Goal: Contribute content

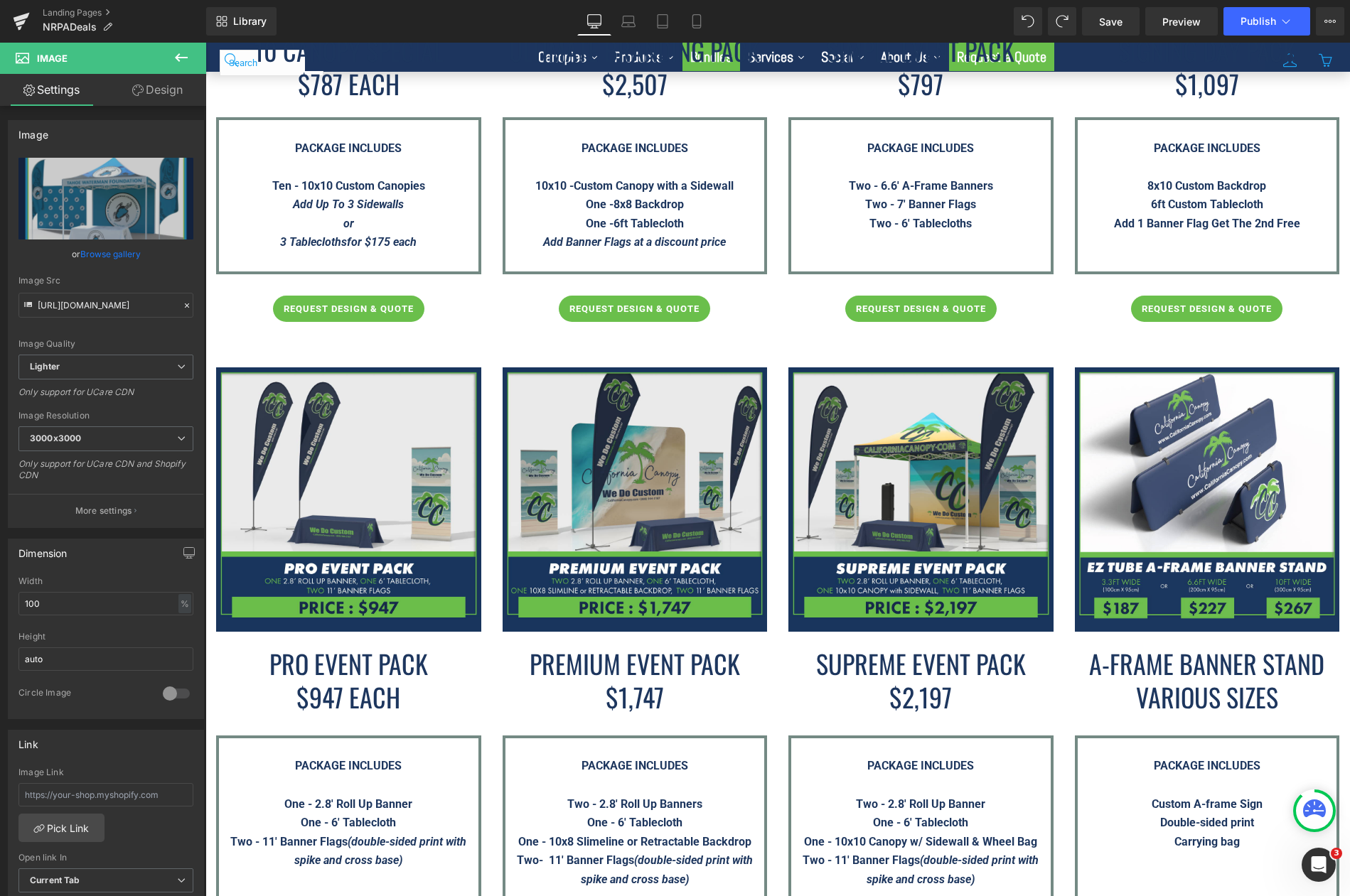
scroll to position [2723, 0]
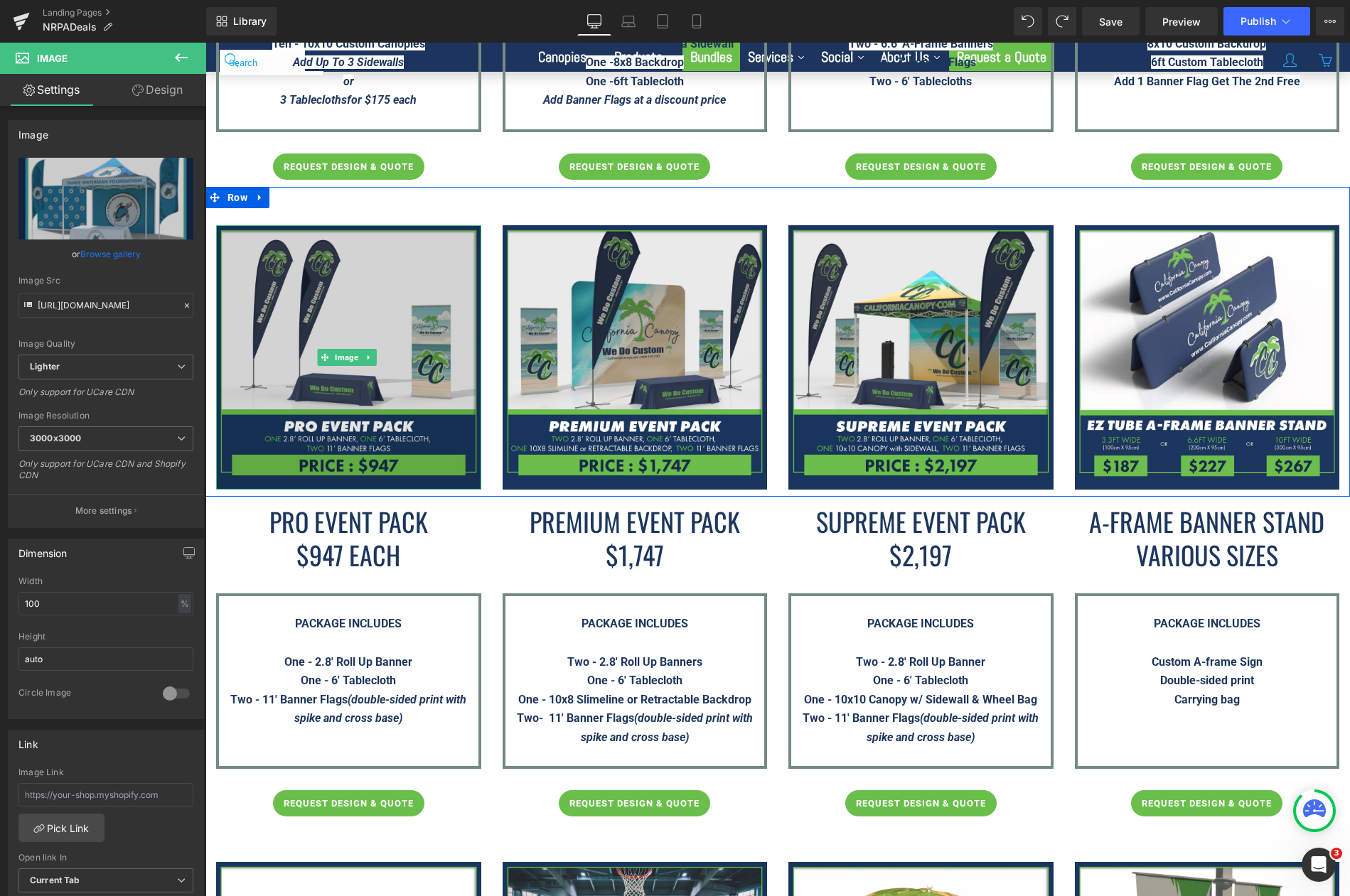
click at [343, 285] on img at bounding box center [349, 357] width 265 height 265
click at [270, 263] on img at bounding box center [349, 357] width 265 height 265
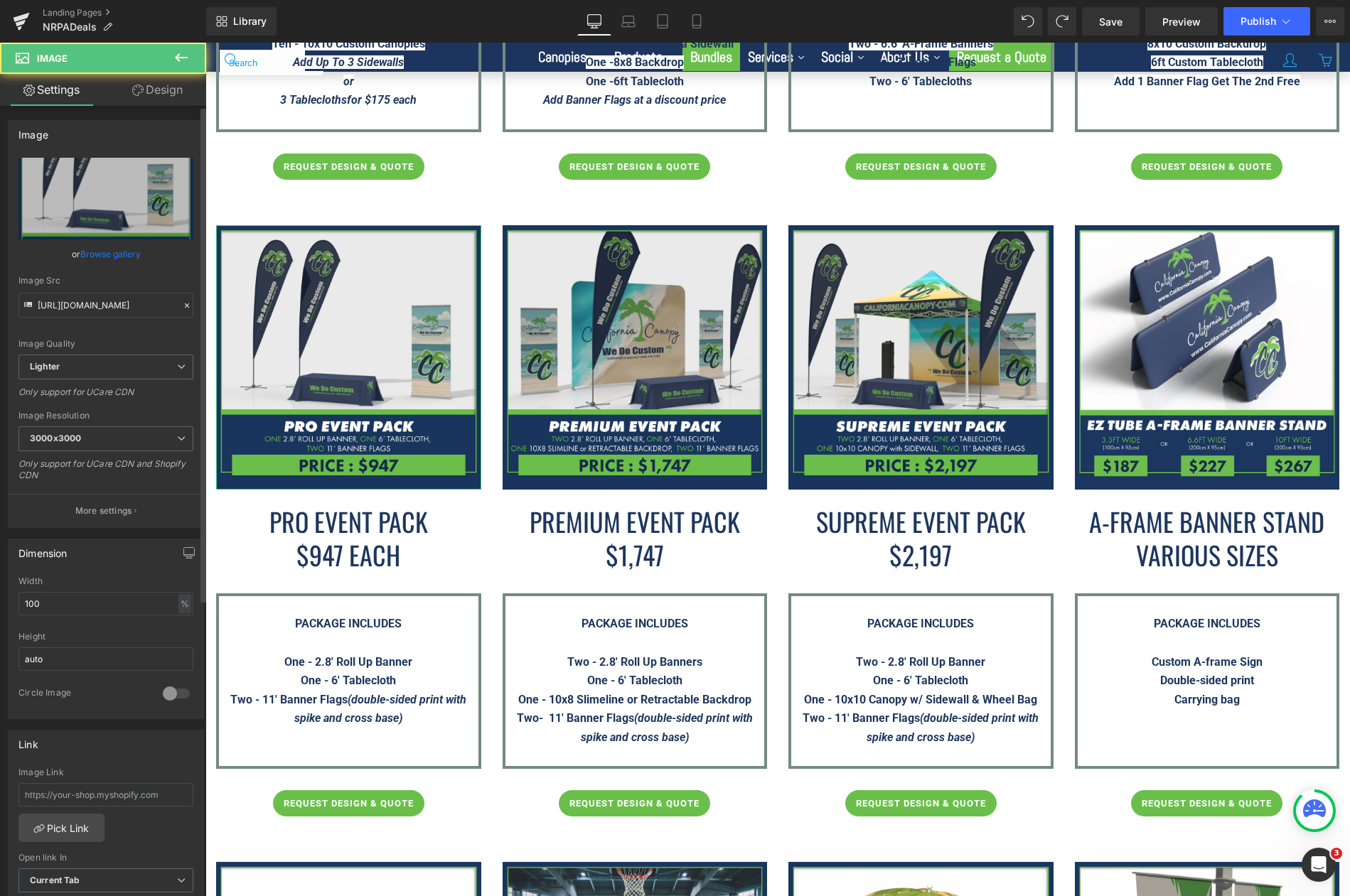
click at [115, 254] on link "Browse gallery" at bounding box center [111, 254] width 60 height 25
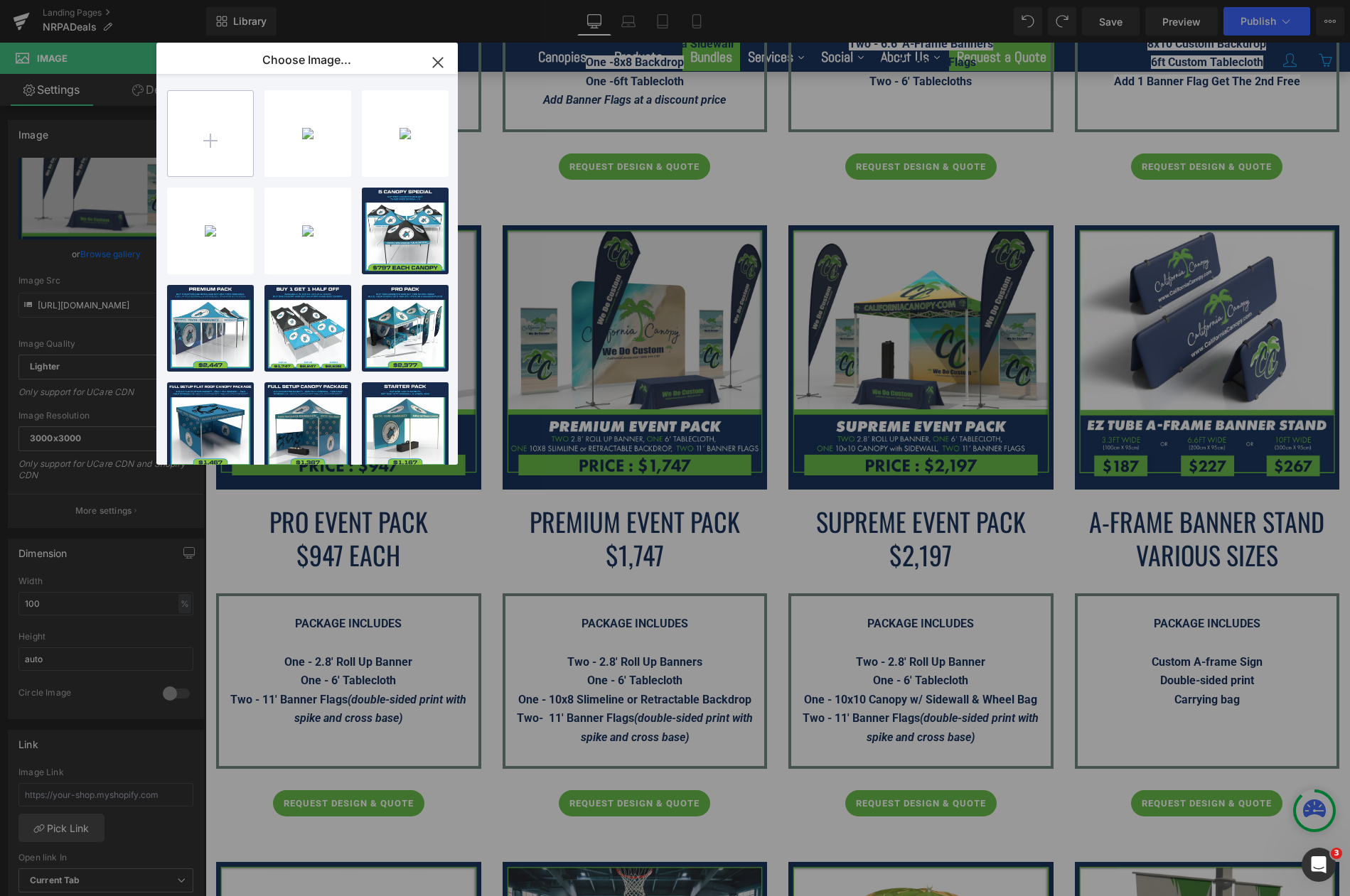
click at [202, 143] on input "file" at bounding box center [210, 134] width 86 height 86
type input "C:\fakepath\Pro-Event-Pack---NRPA-Conference-2025.png"
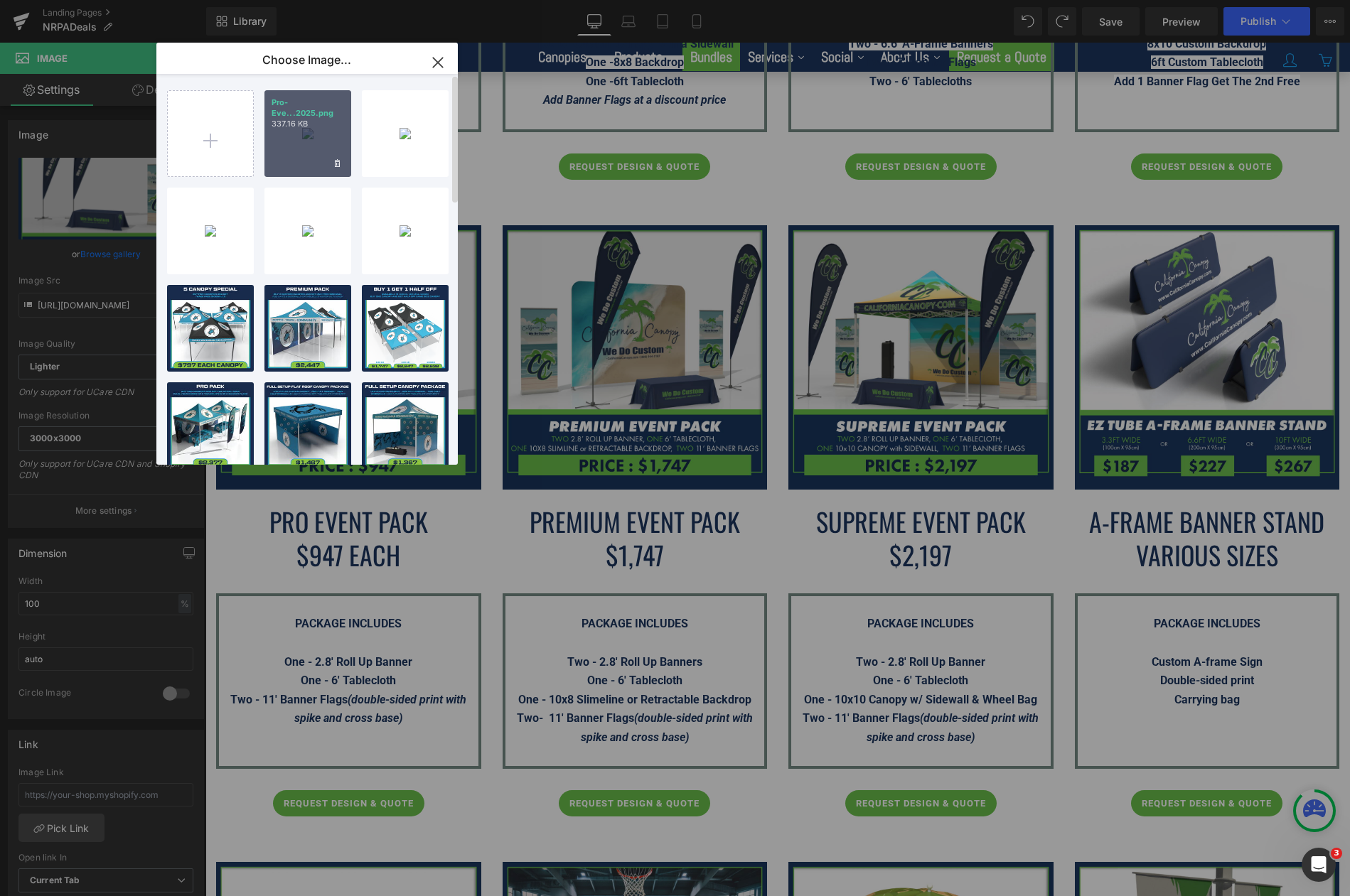
click at [311, 145] on div "Pro-Eve...2025.png 337.16 KB" at bounding box center [308, 134] width 87 height 87
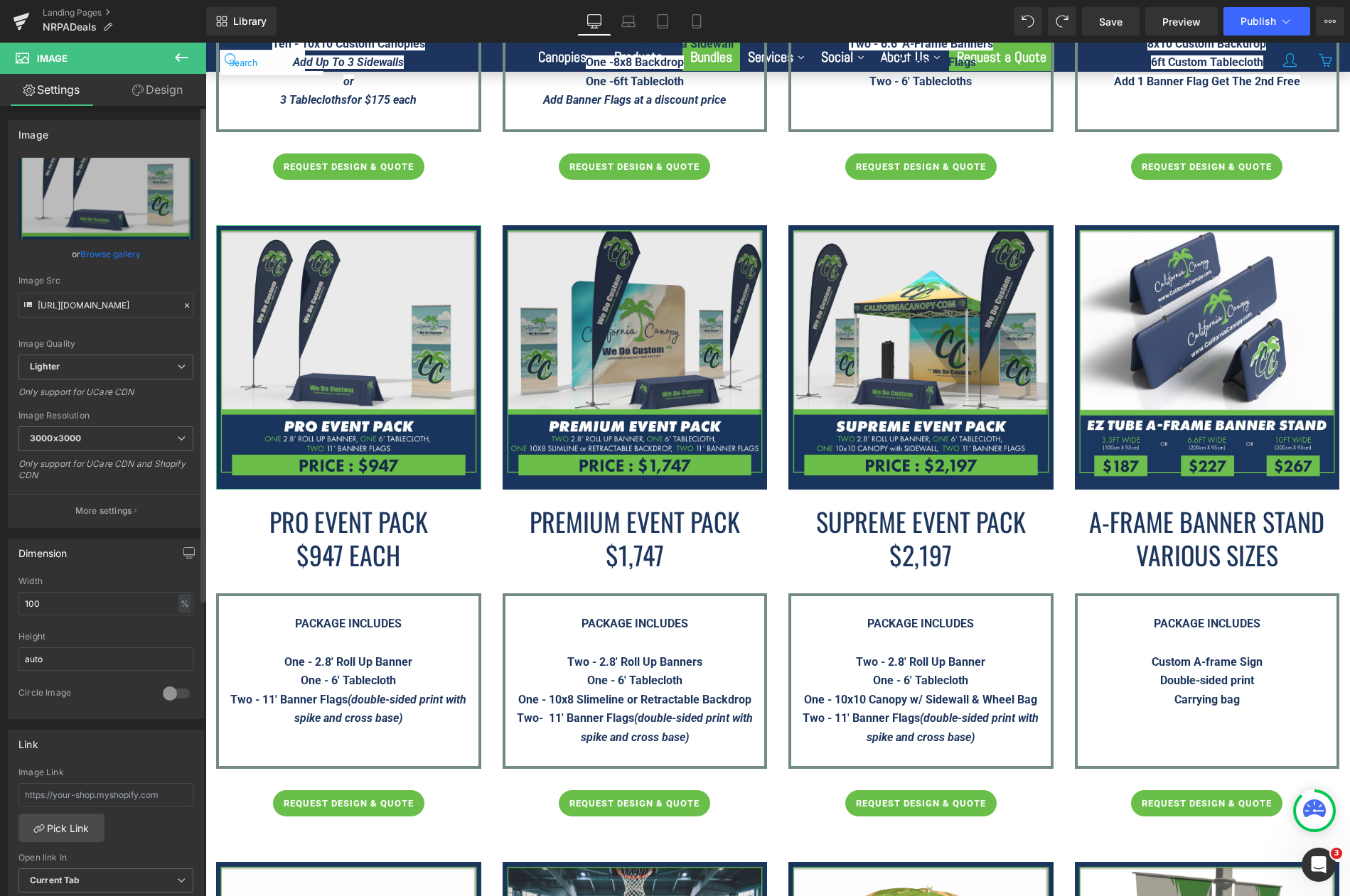
click at [92, 247] on link "Browse gallery" at bounding box center [111, 254] width 60 height 25
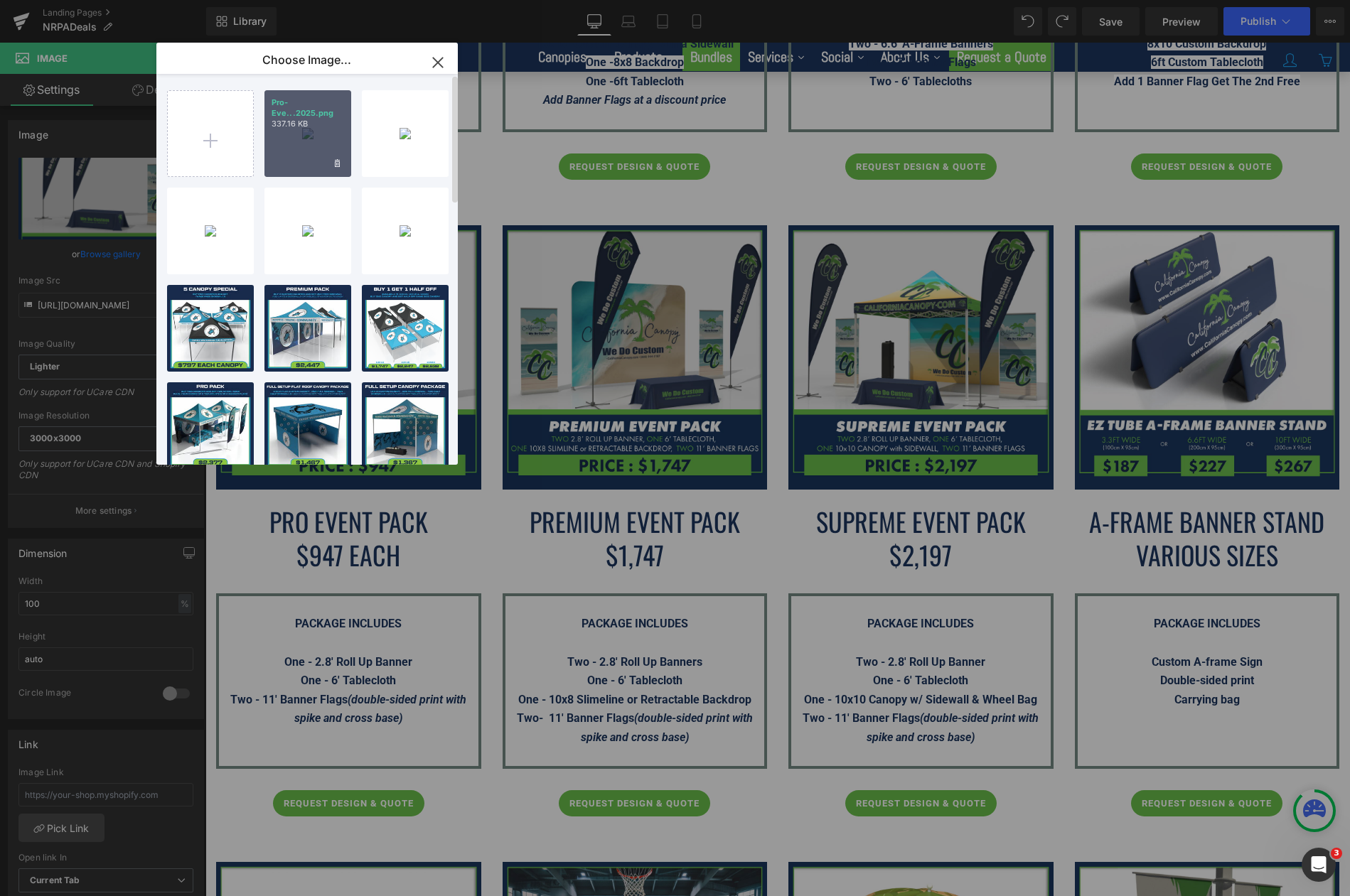
click at [282, 137] on div "Pro-Eve...2025.png 337.16 KB" at bounding box center [308, 134] width 87 height 87
type input "[URL][DOMAIN_NAME]"
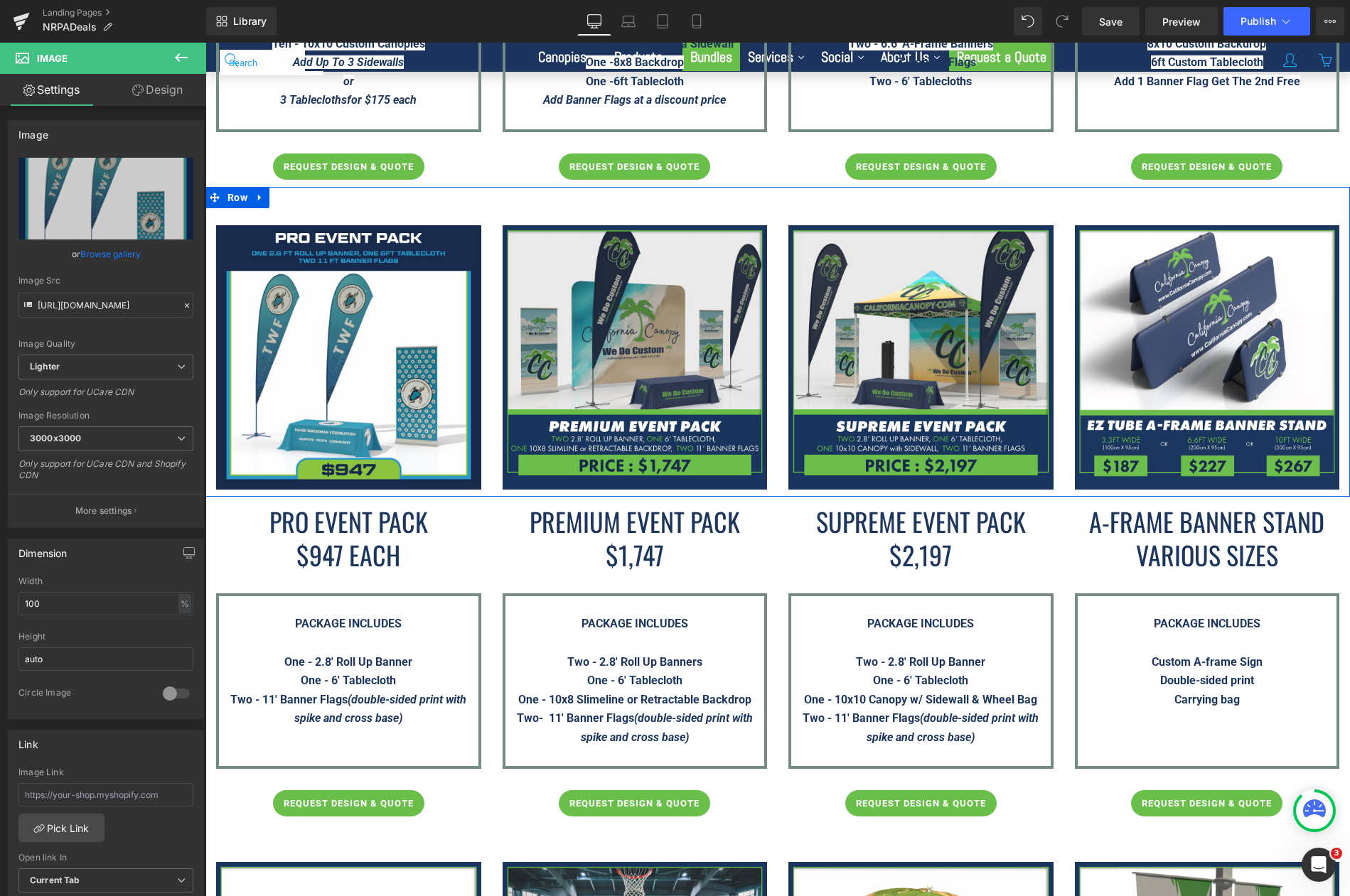
click at [492, 225] on div "Image" at bounding box center [635, 357] width 286 height 265
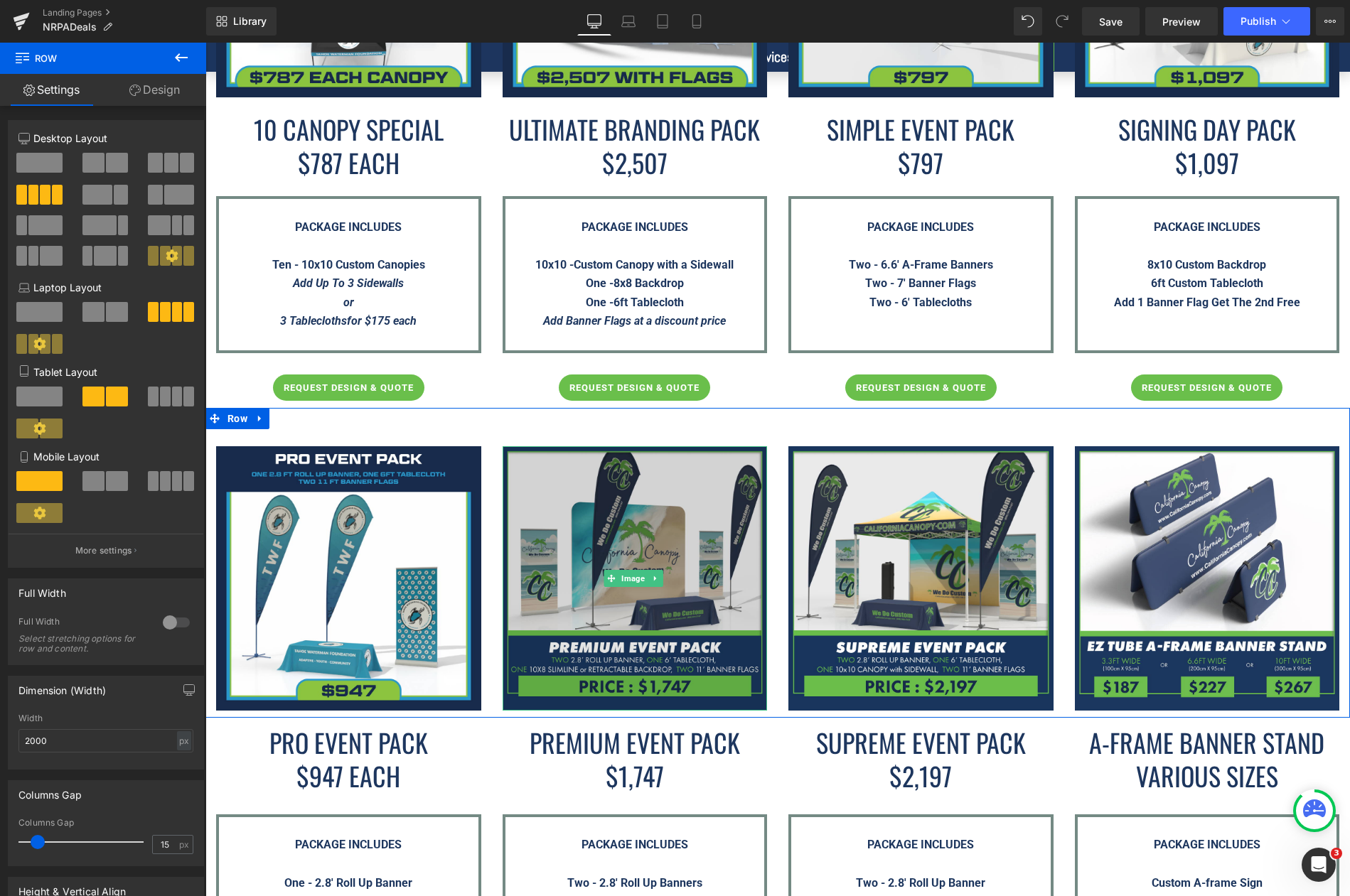
scroll to position [2581, 0]
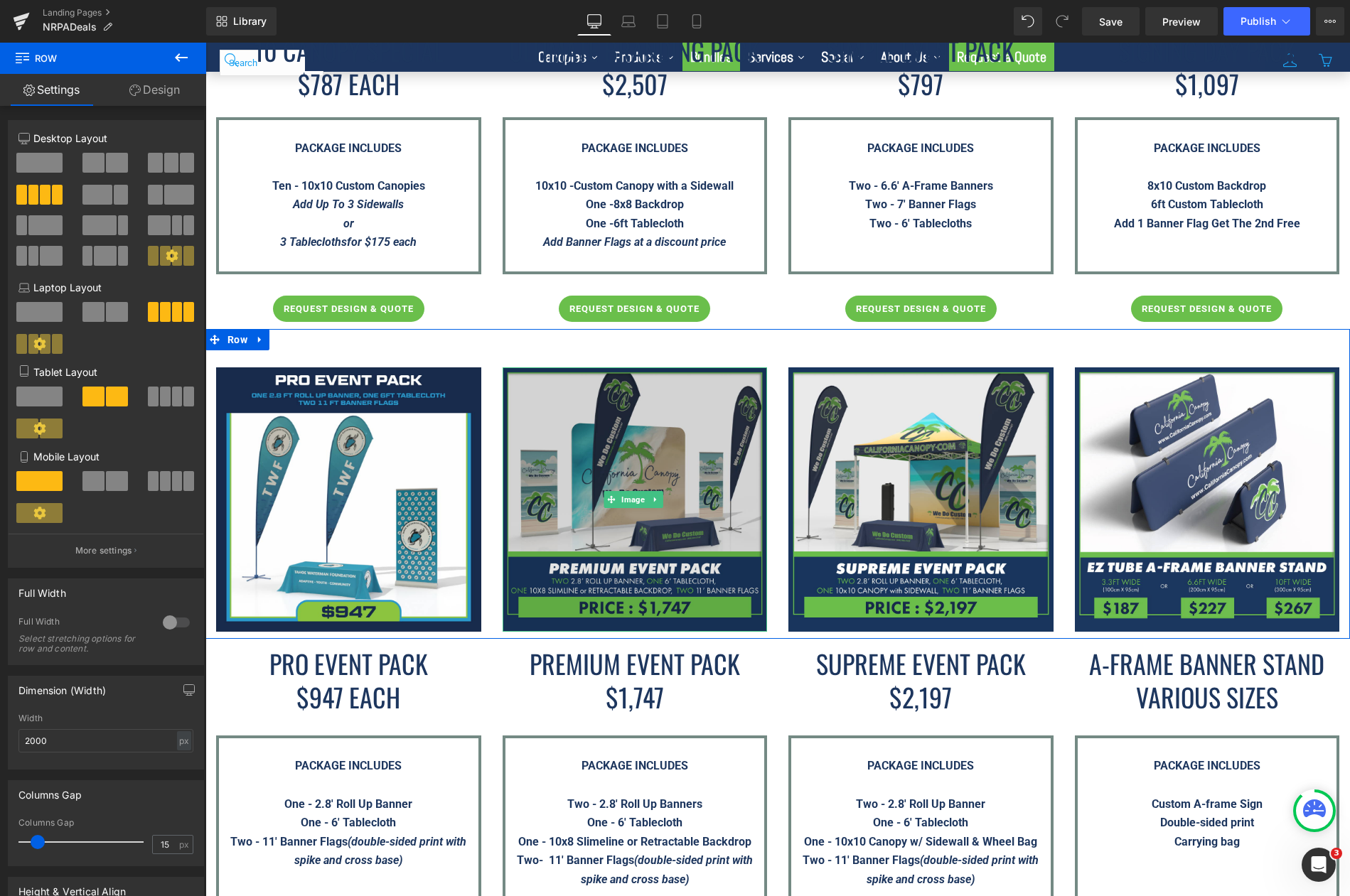
click at [712, 445] on img at bounding box center [635, 499] width 265 height 265
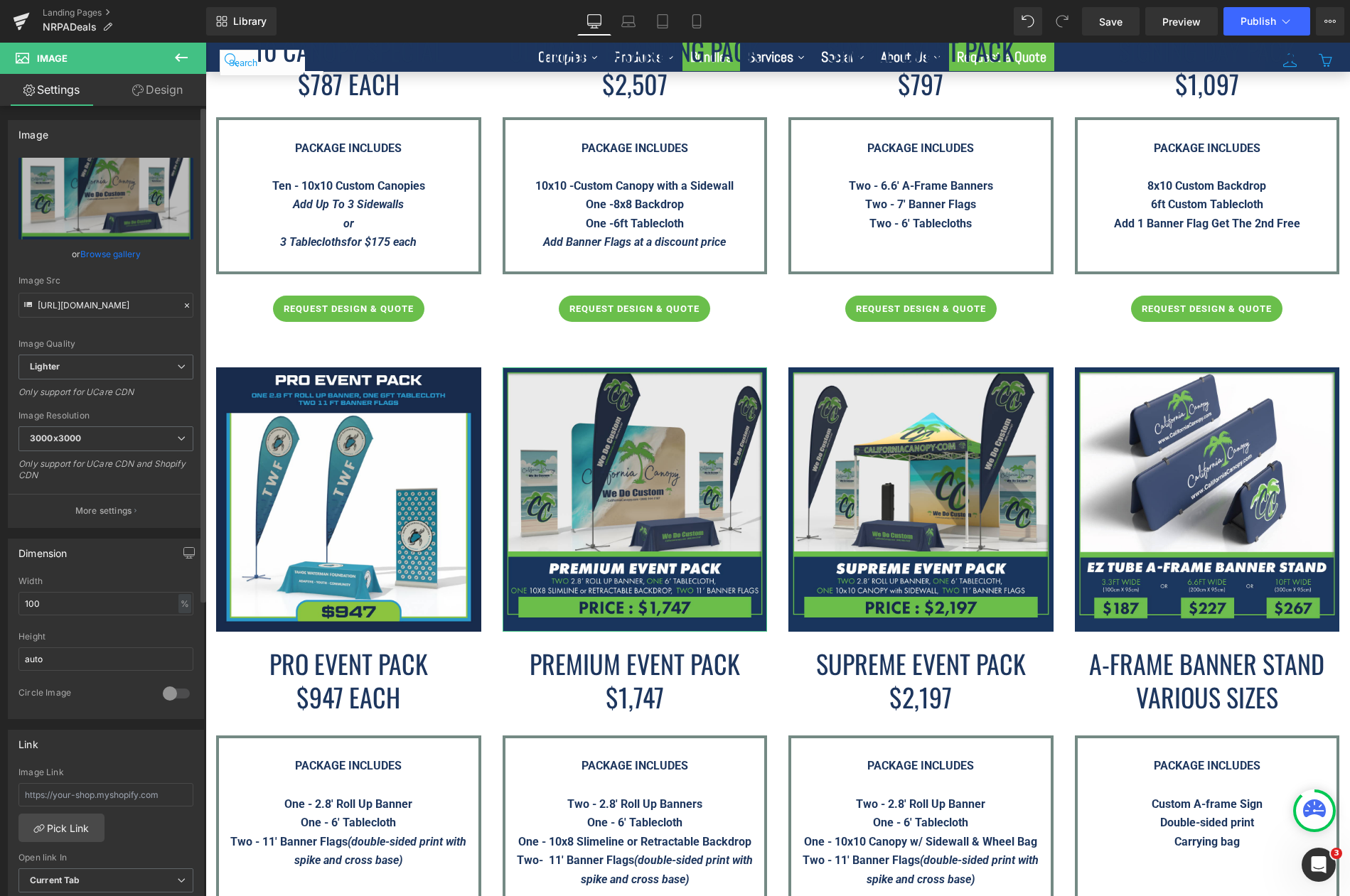
click at [102, 254] on link "Browse gallery" at bounding box center [111, 254] width 60 height 25
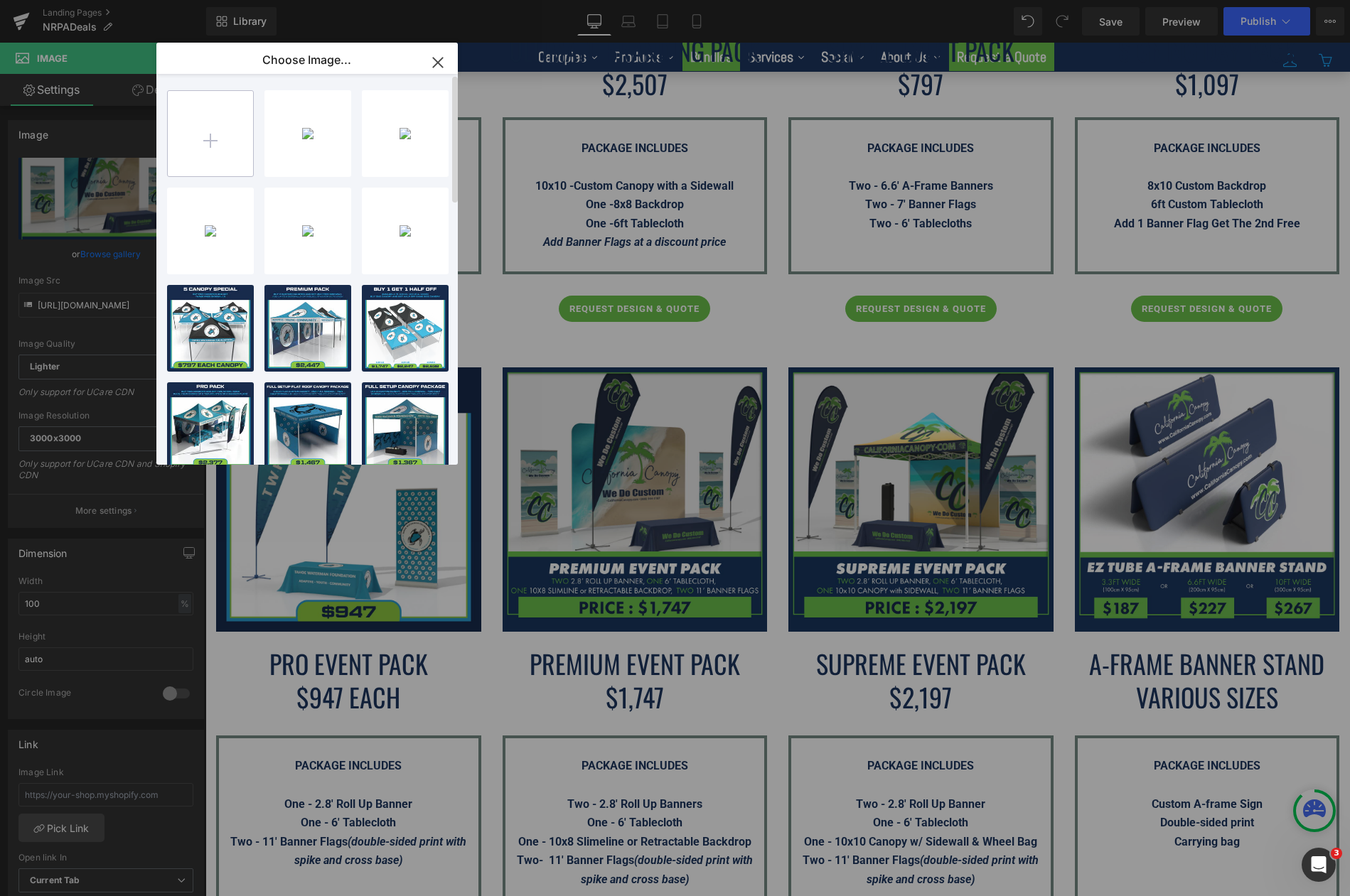
click at [192, 136] on input "file" at bounding box center [210, 134] width 86 height 86
type input "C:\fakepath\Premium-Event-Pack---NRPA-Conference-2025.png"
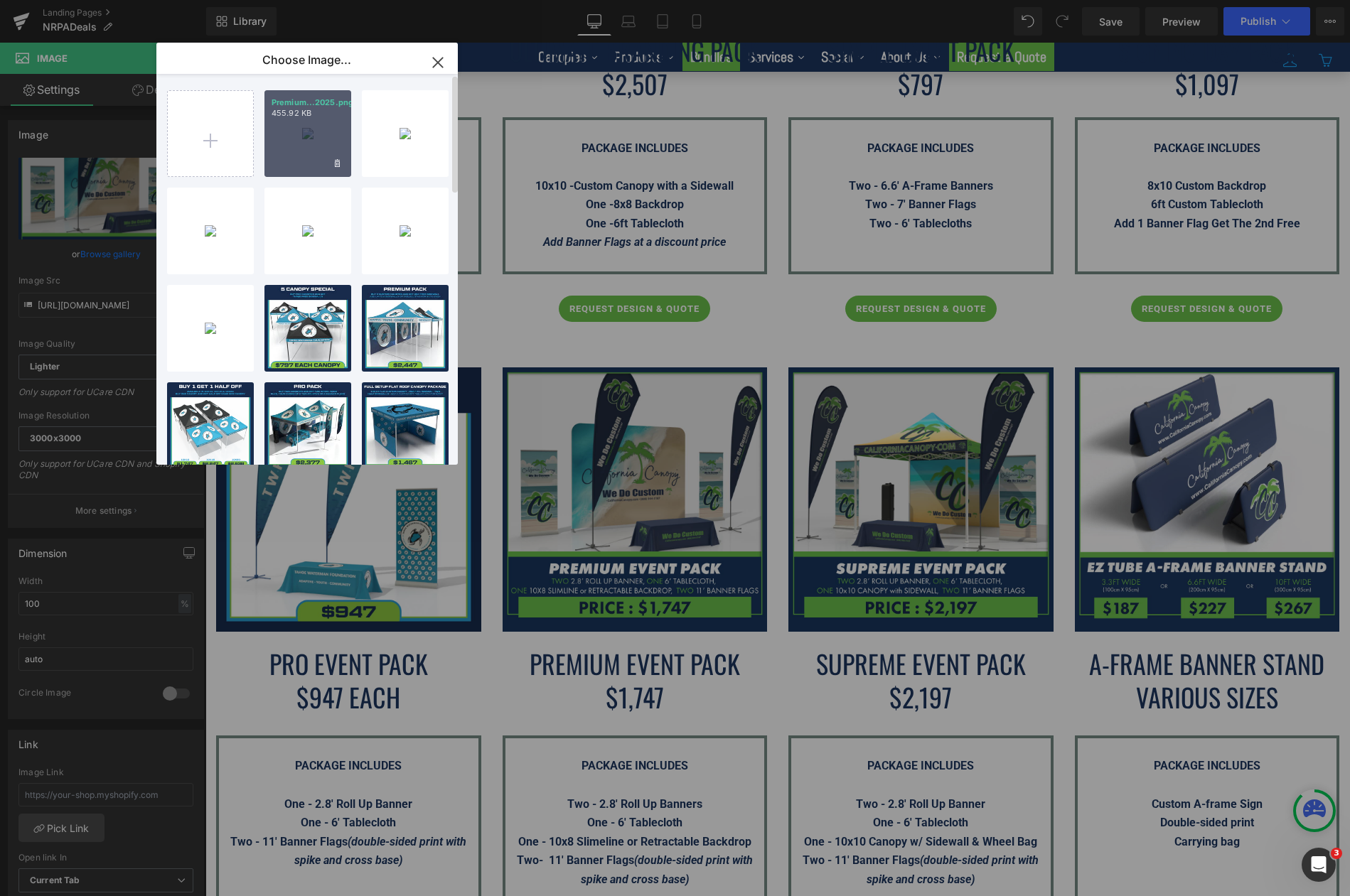
click at [318, 153] on div "Premium...2025.png 455.92 KB" at bounding box center [308, 134] width 87 height 87
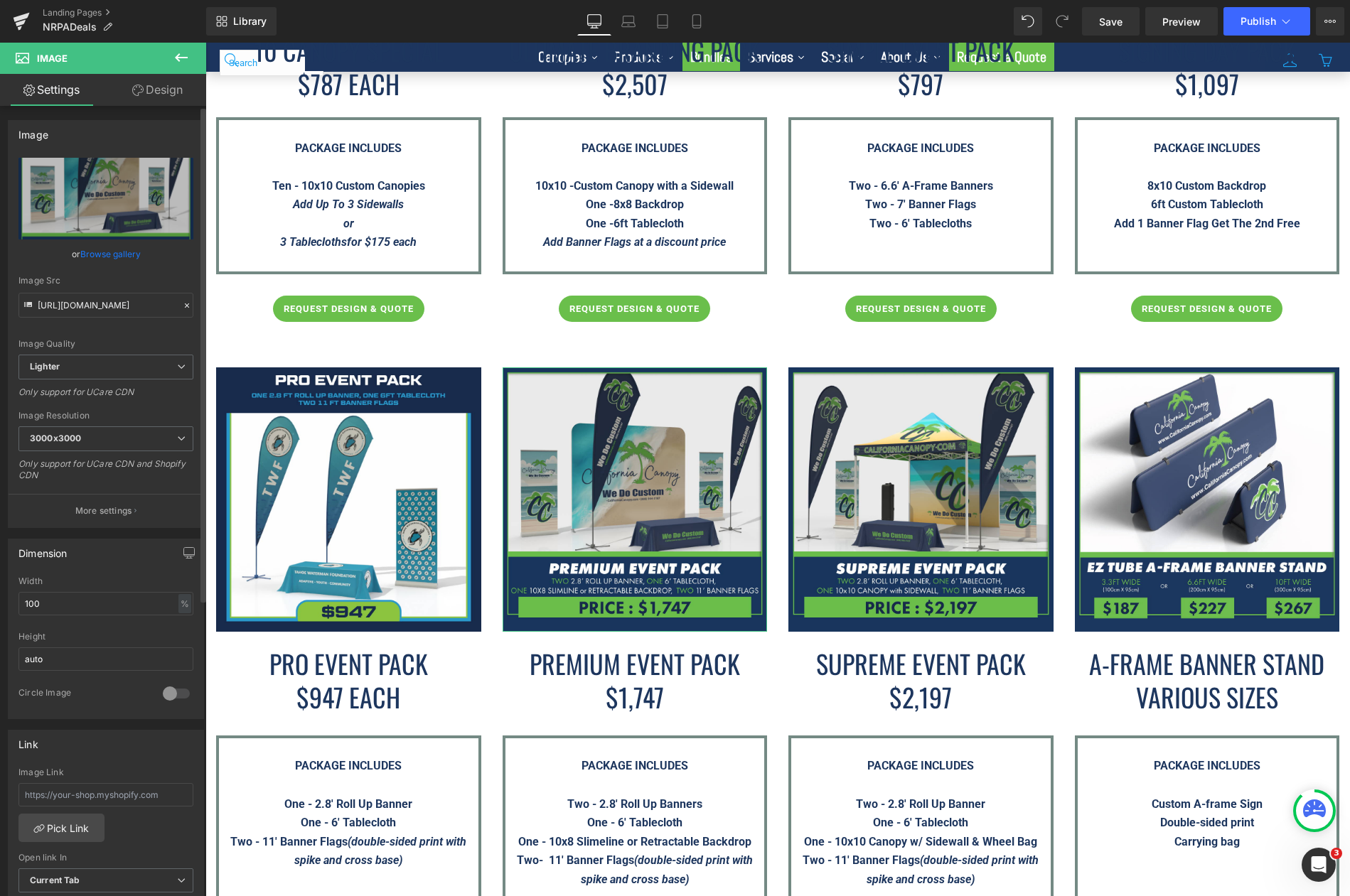
click at [108, 249] on link "Browse gallery" at bounding box center [111, 254] width 60 height 25
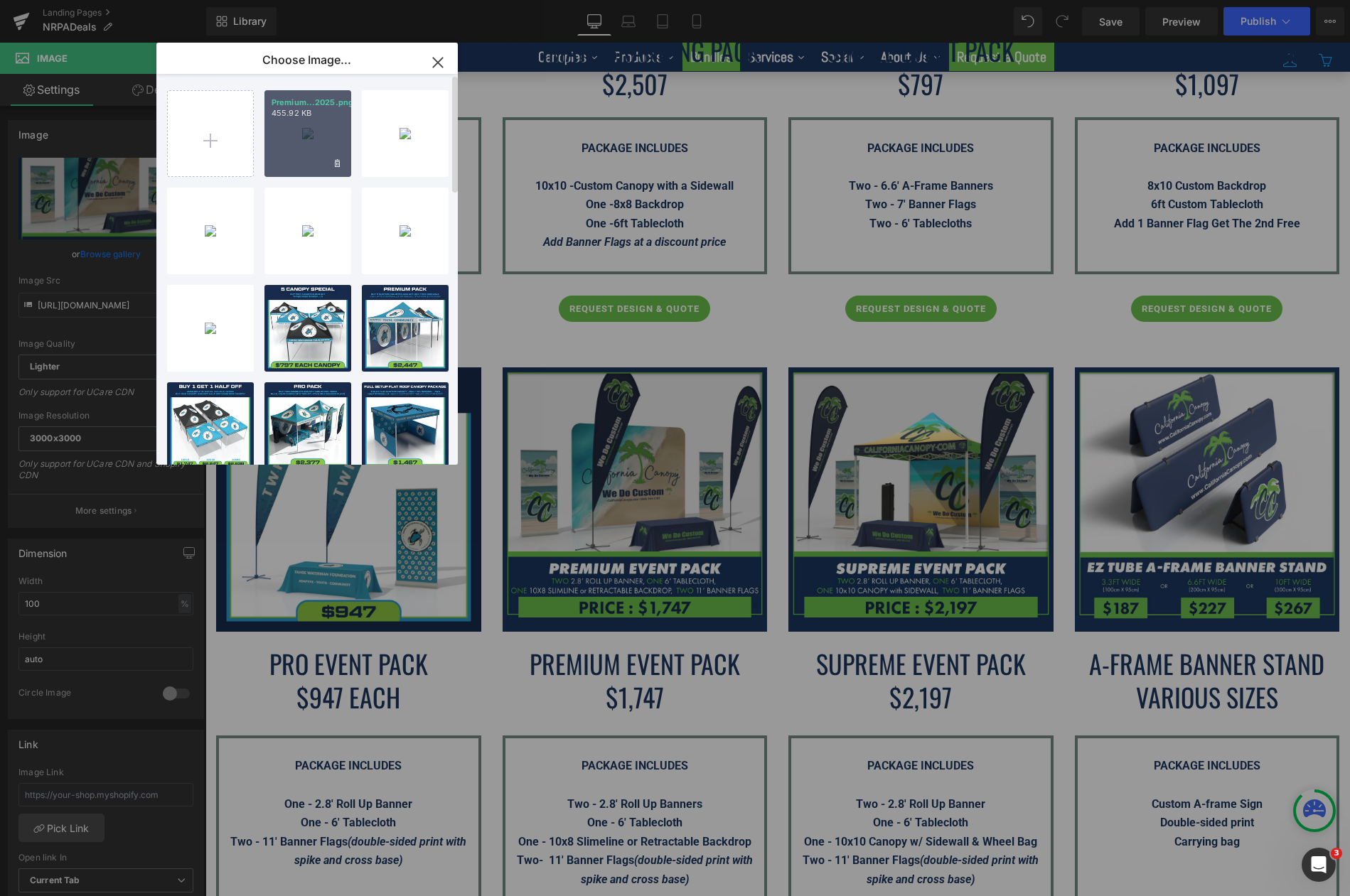
click at [318, 147] on div "Premium...2025.png 455.92 KB" at bounding box center [308, 134] width 87 height 87
type input "[URL][DOMAIN_NAME]"
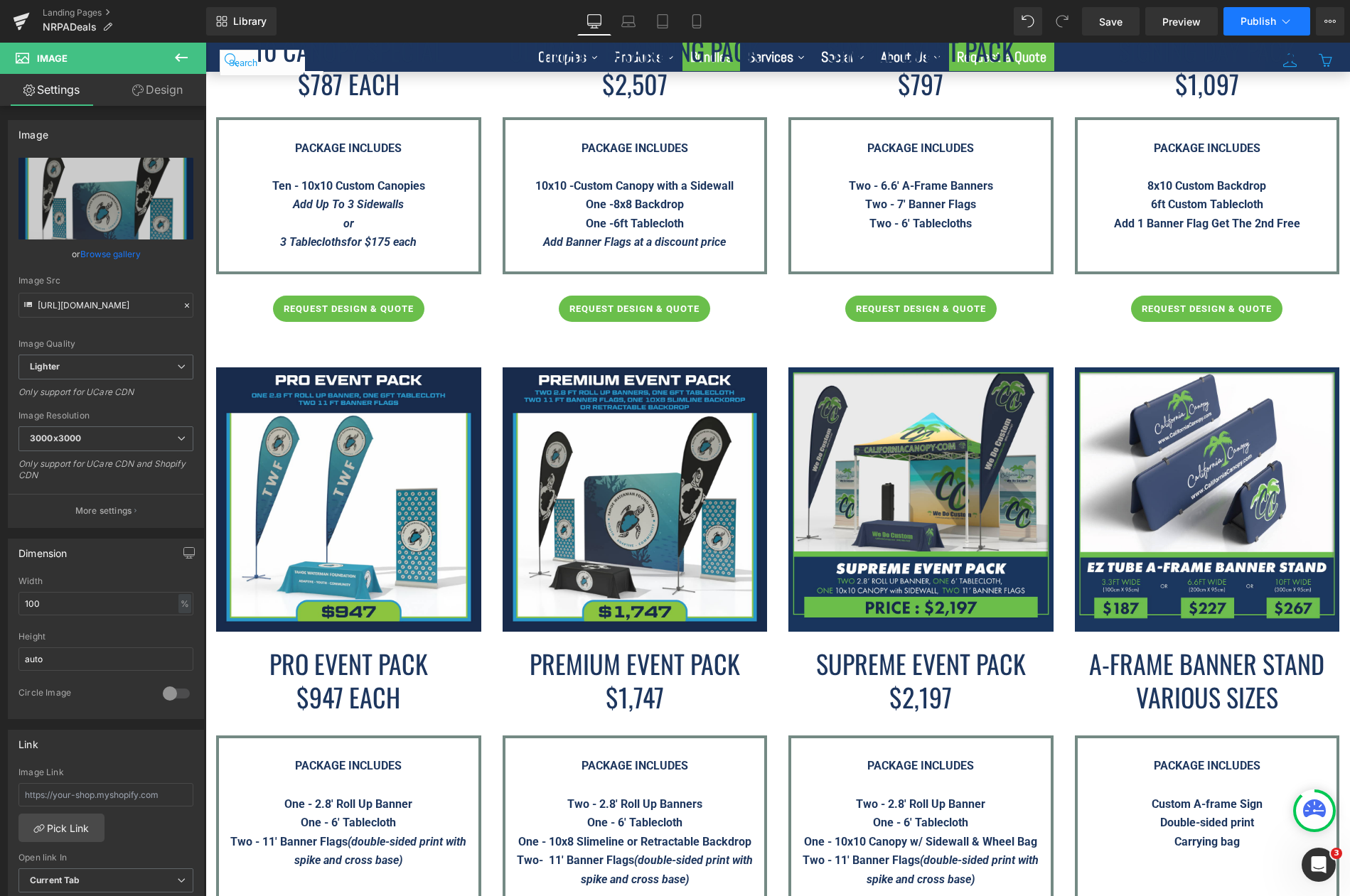
click at [1259, 24] on span "Publish" at bounding box center [1257, 22] width 35 height 11
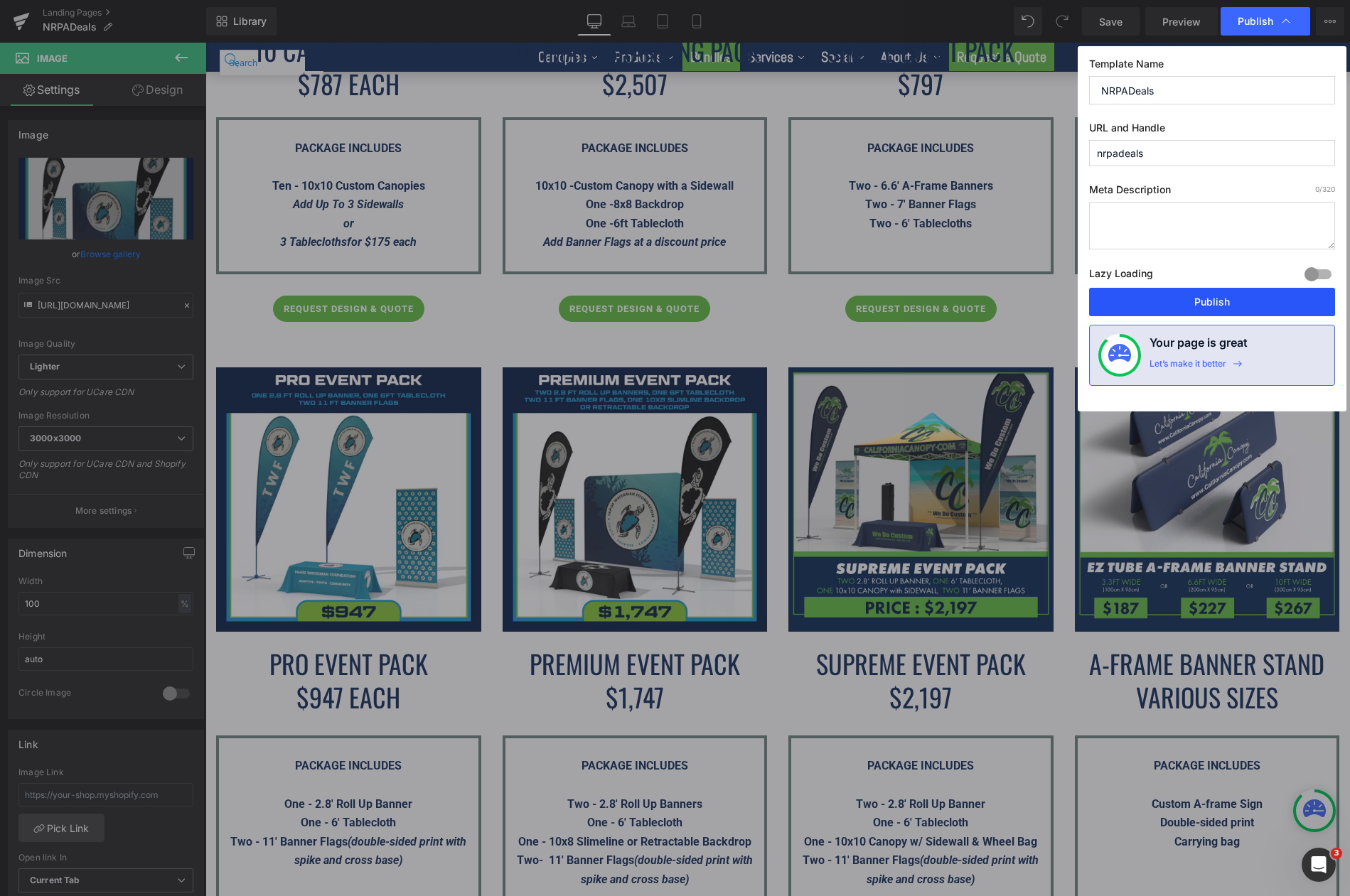
click at [1229, 304] on button "Publish" at bounding box center [1212, 302] width 246 height 29
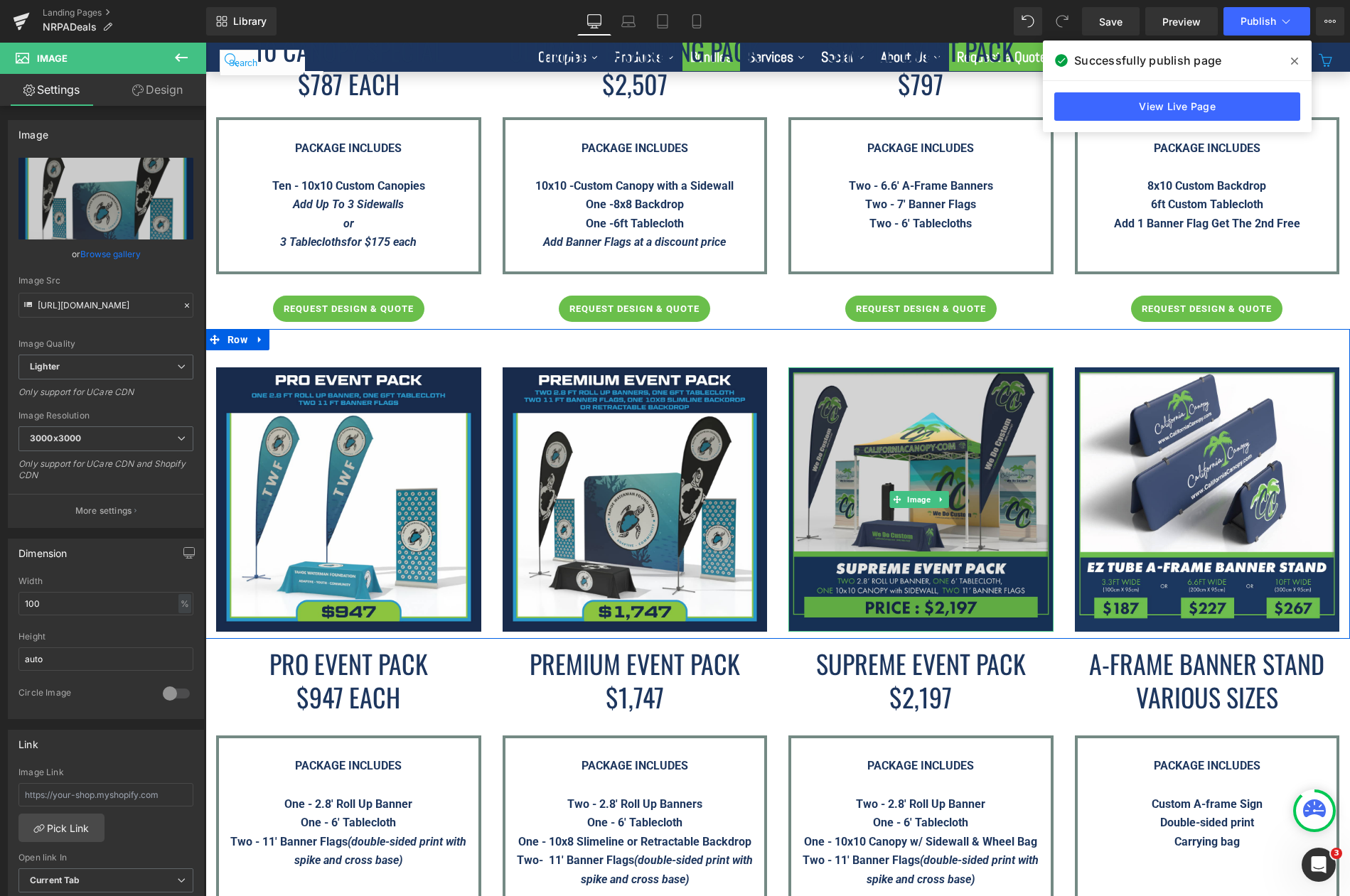
click at [962, 414] on img at bounding box center [920, 499] width 265 height 265
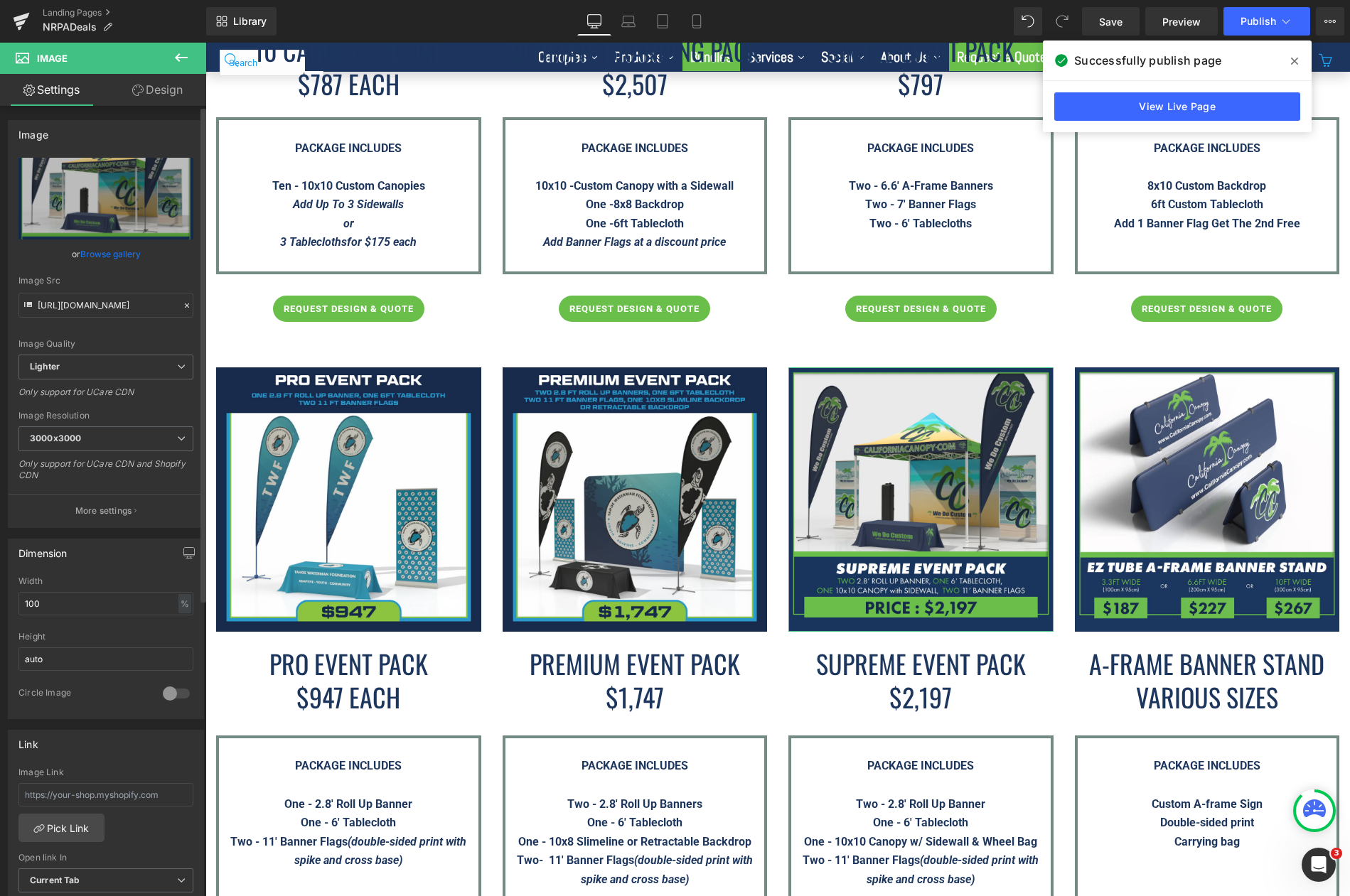
click at [101, 257] on link "Browse gallery" at bounding box center [111, 254] width 60 height 25
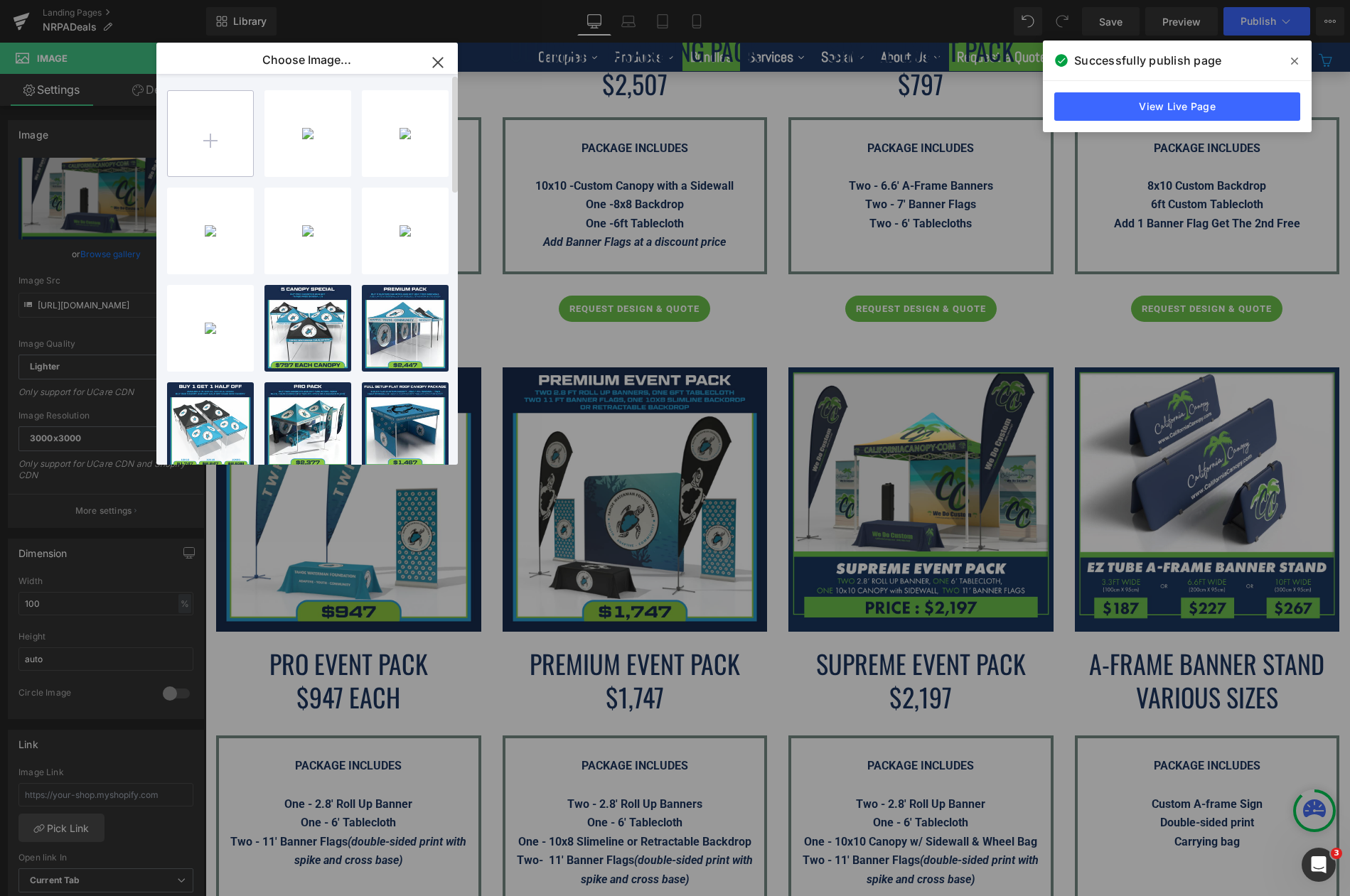
click at [213, 134] on input "file" at bounding box center [210, 134] width 86 height 86
type input "C:\fakepath\Supreme-Event-Pack---NRPA-Conference-2025.png"
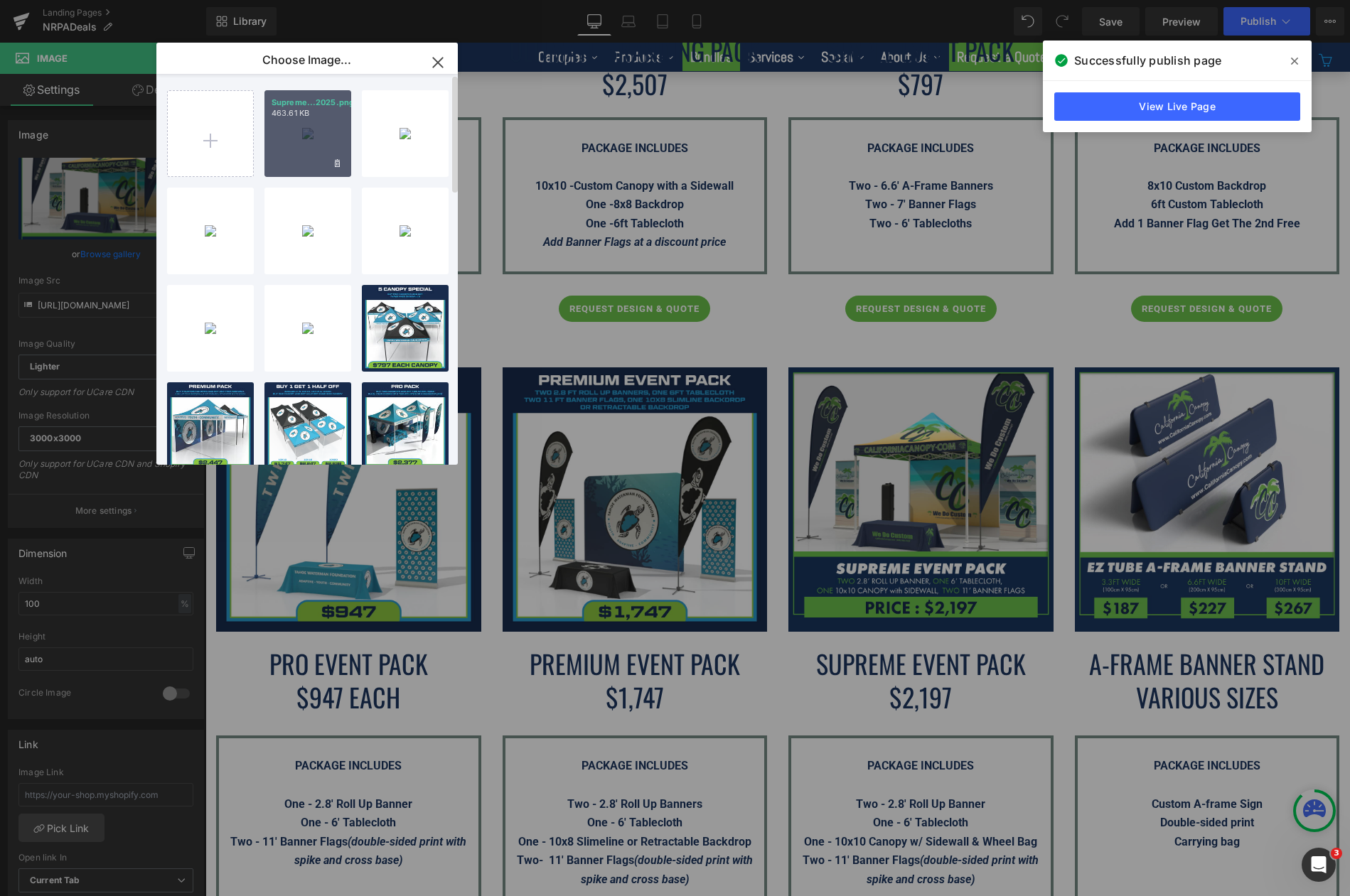
click at [309, 159] on div "Supreme...2025.png 463.61 KB" at bounding box center [308, 134] width 87 height 87
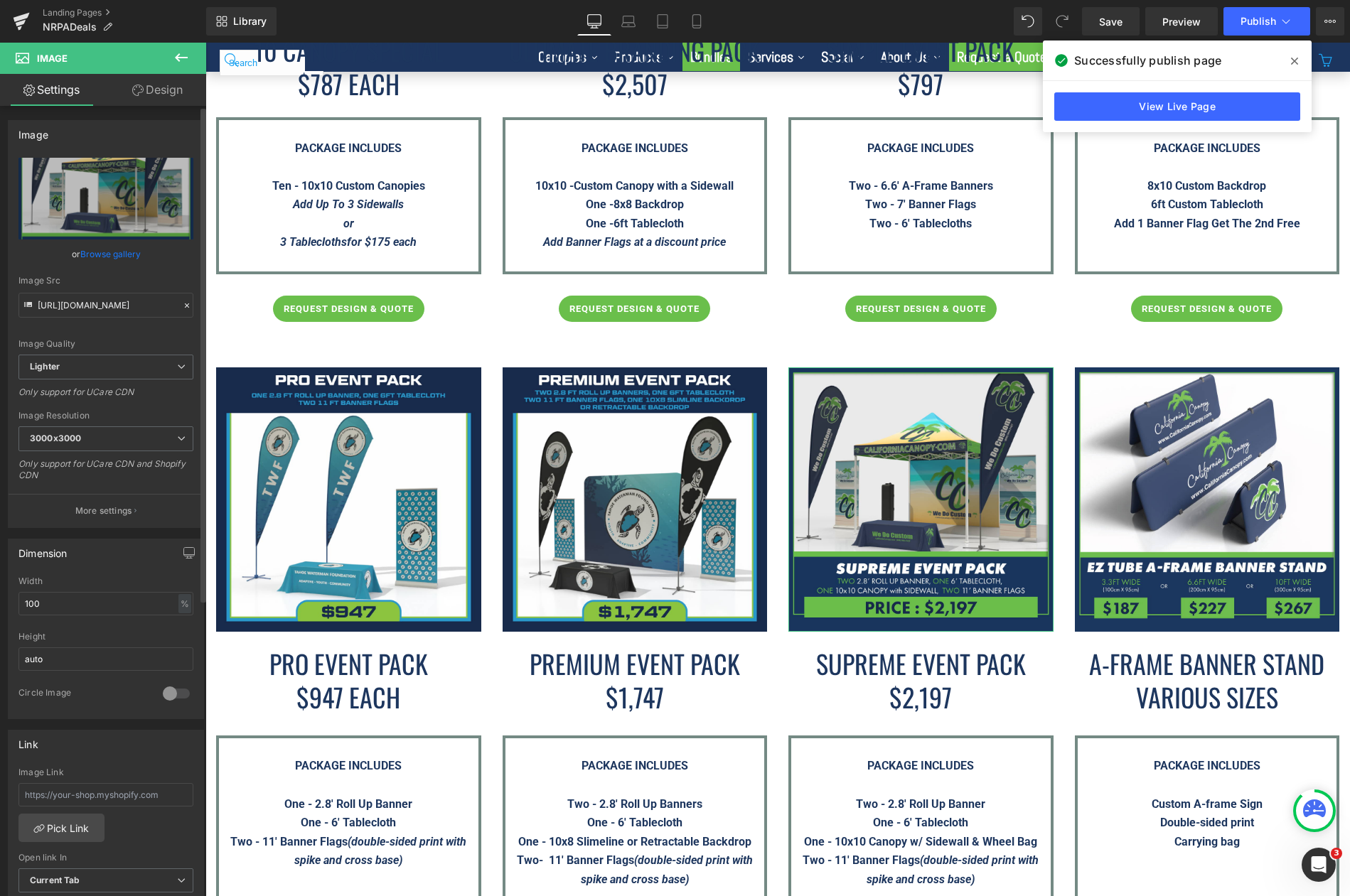
click at [121, 253] on link "Browse gallery" at bounding box center [111, 254] width 60 height 25
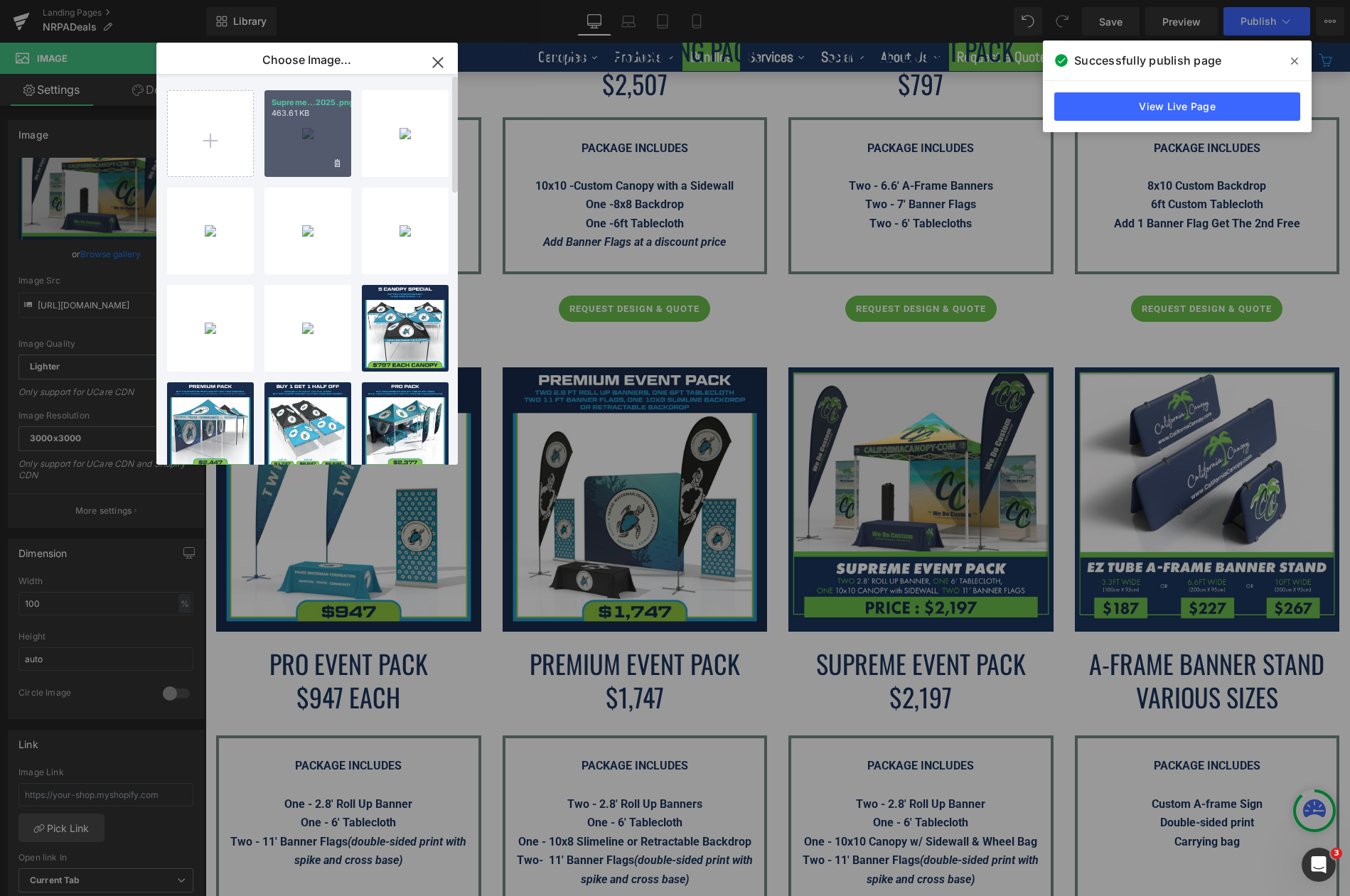
click at [309, 126] on div "Supreme...2025.png 463.61 KB" at bounding box center [308, 134] width 87 height 87
type input "[URL][DOMAIN_NAME]"
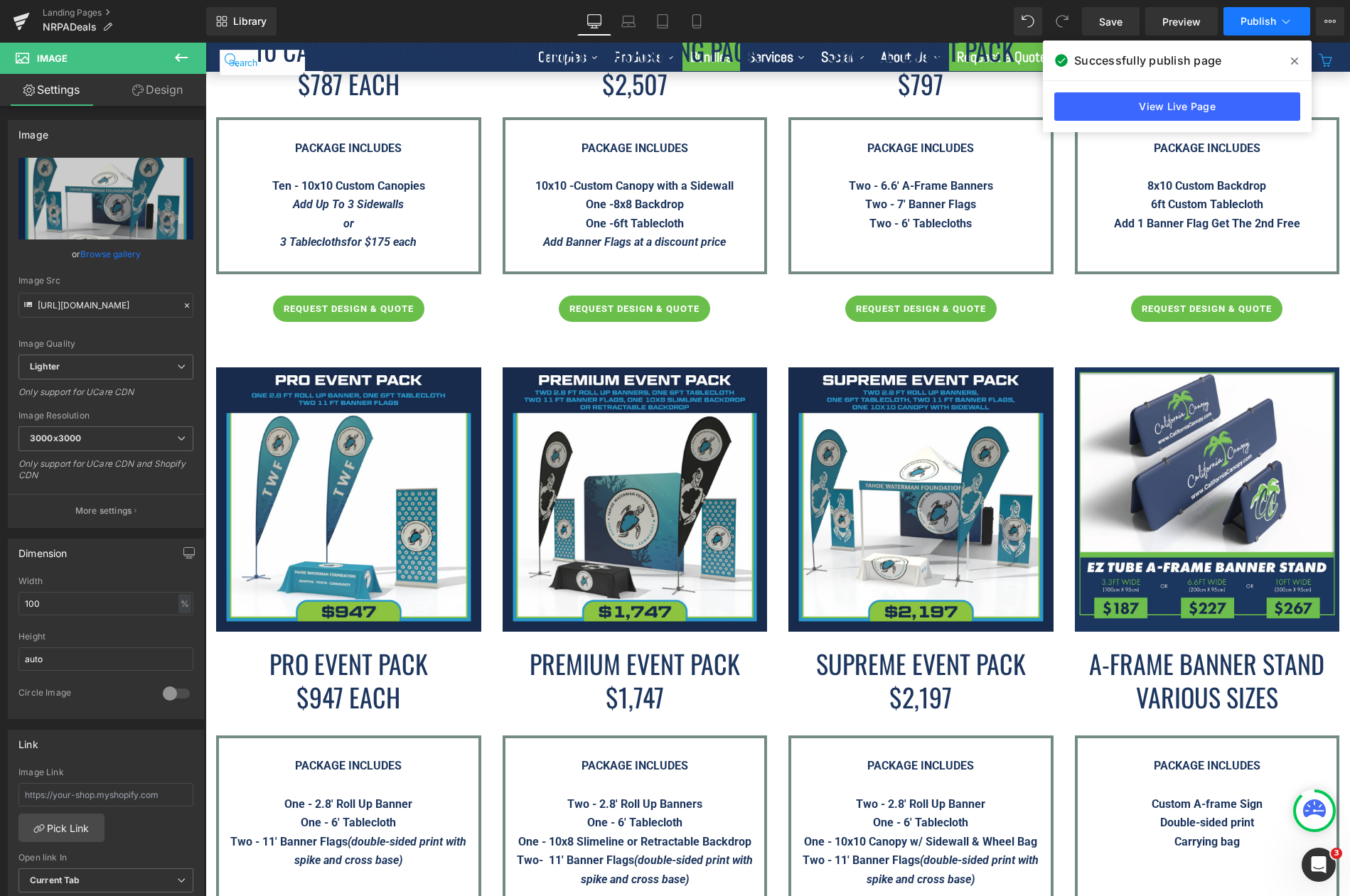
click at [1236, 21] on button "Publish" at bounding box center [1267, 22] width 87 height 29
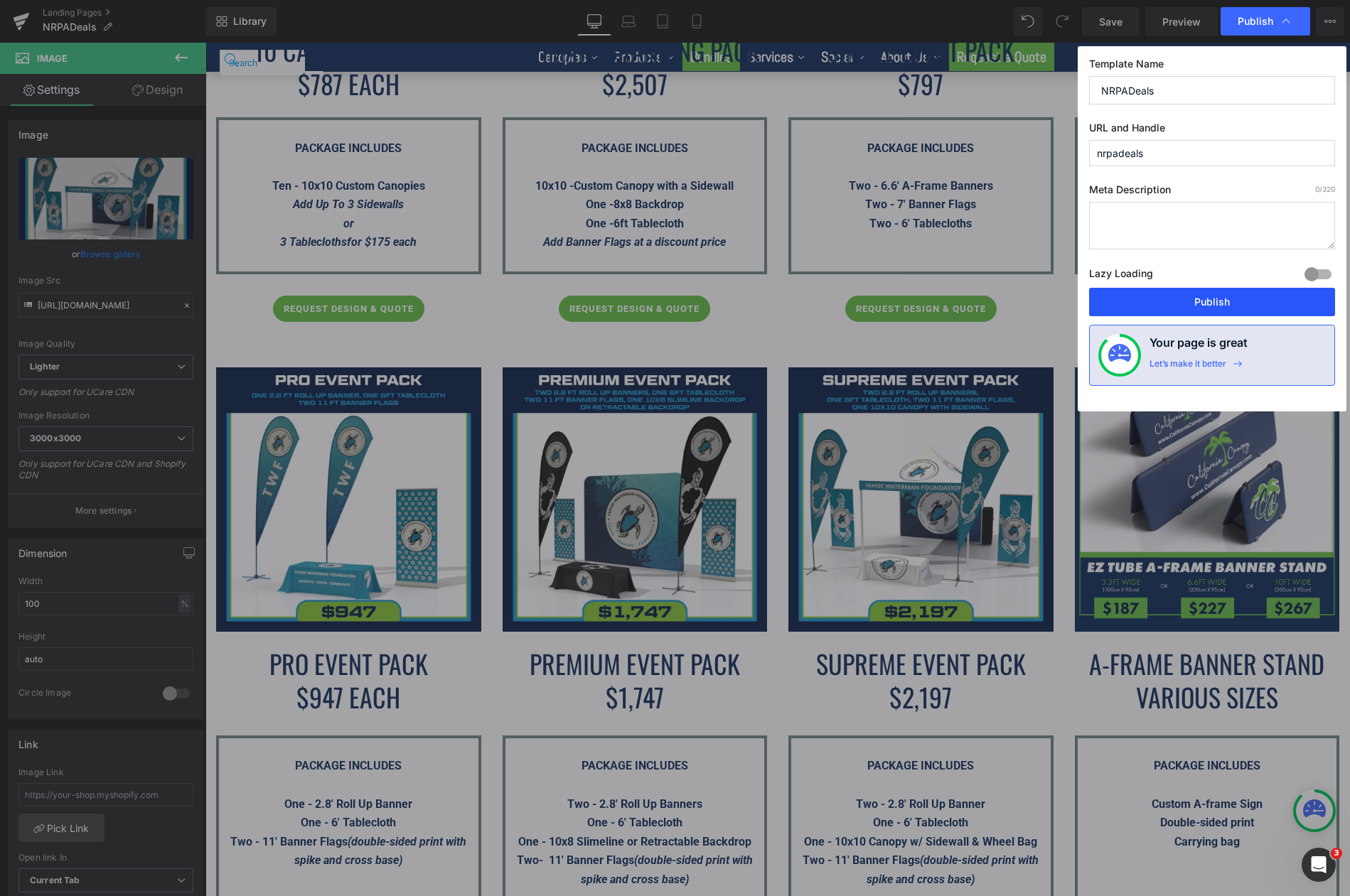
click at [1185, 295] on button "Publish" at bounding box center [1212, 302] width 246 height 29
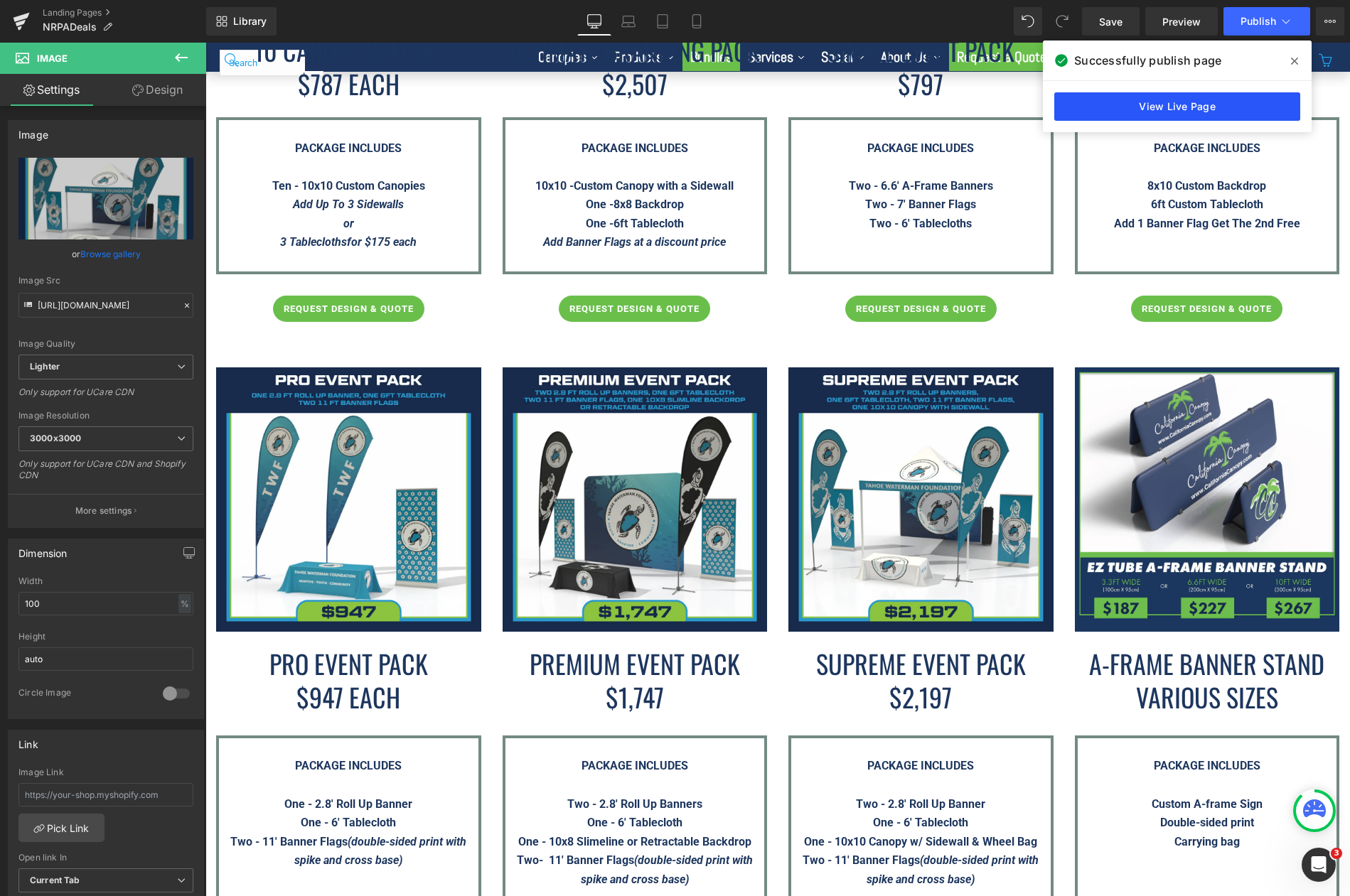
click at [1213, 111] on link "View Live Page" at bounding box center [1177, 107] width 246 height 29
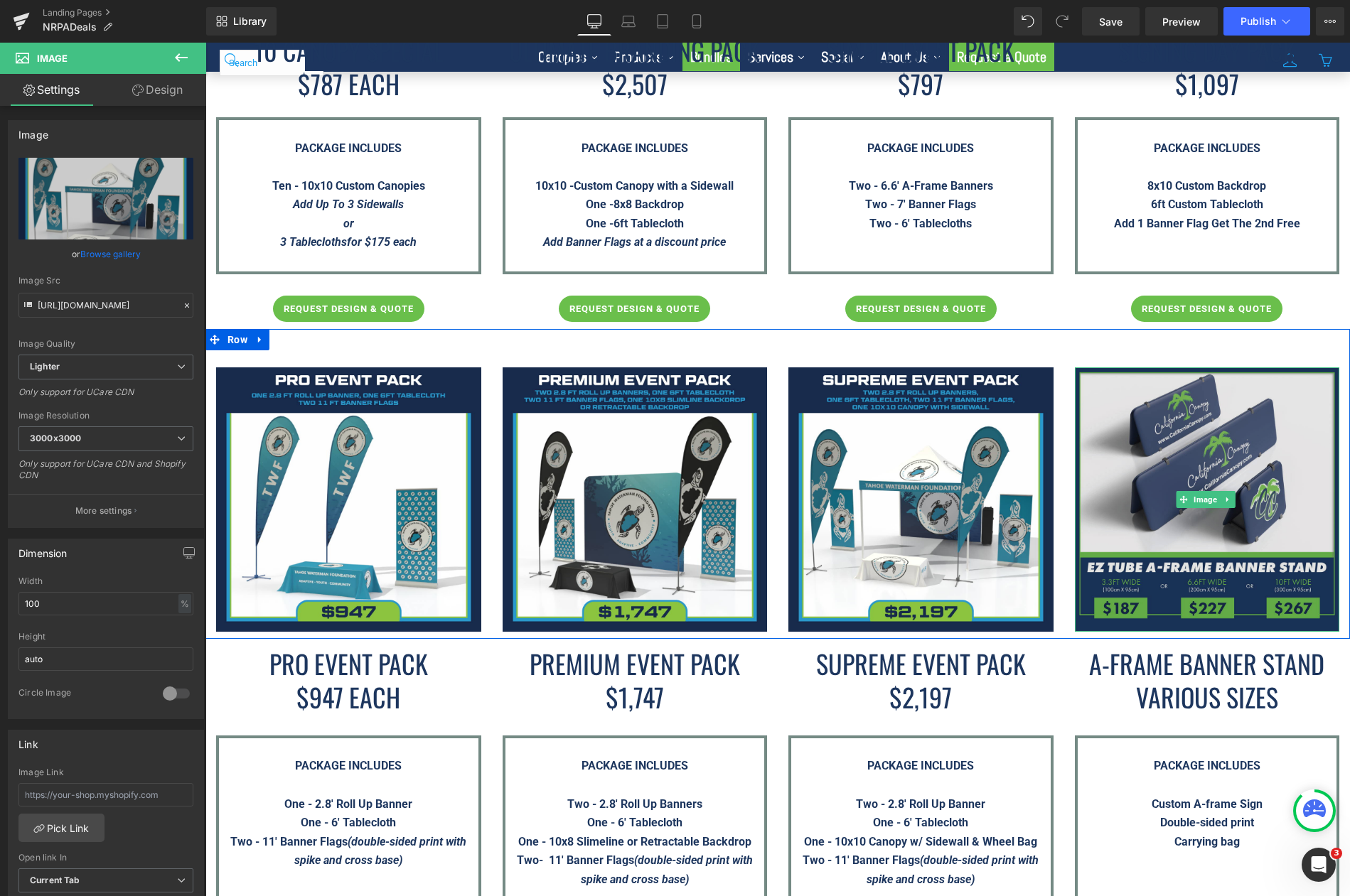
click at [1249, 462] on img at bounding box center [1207, 499] width 265 height 265
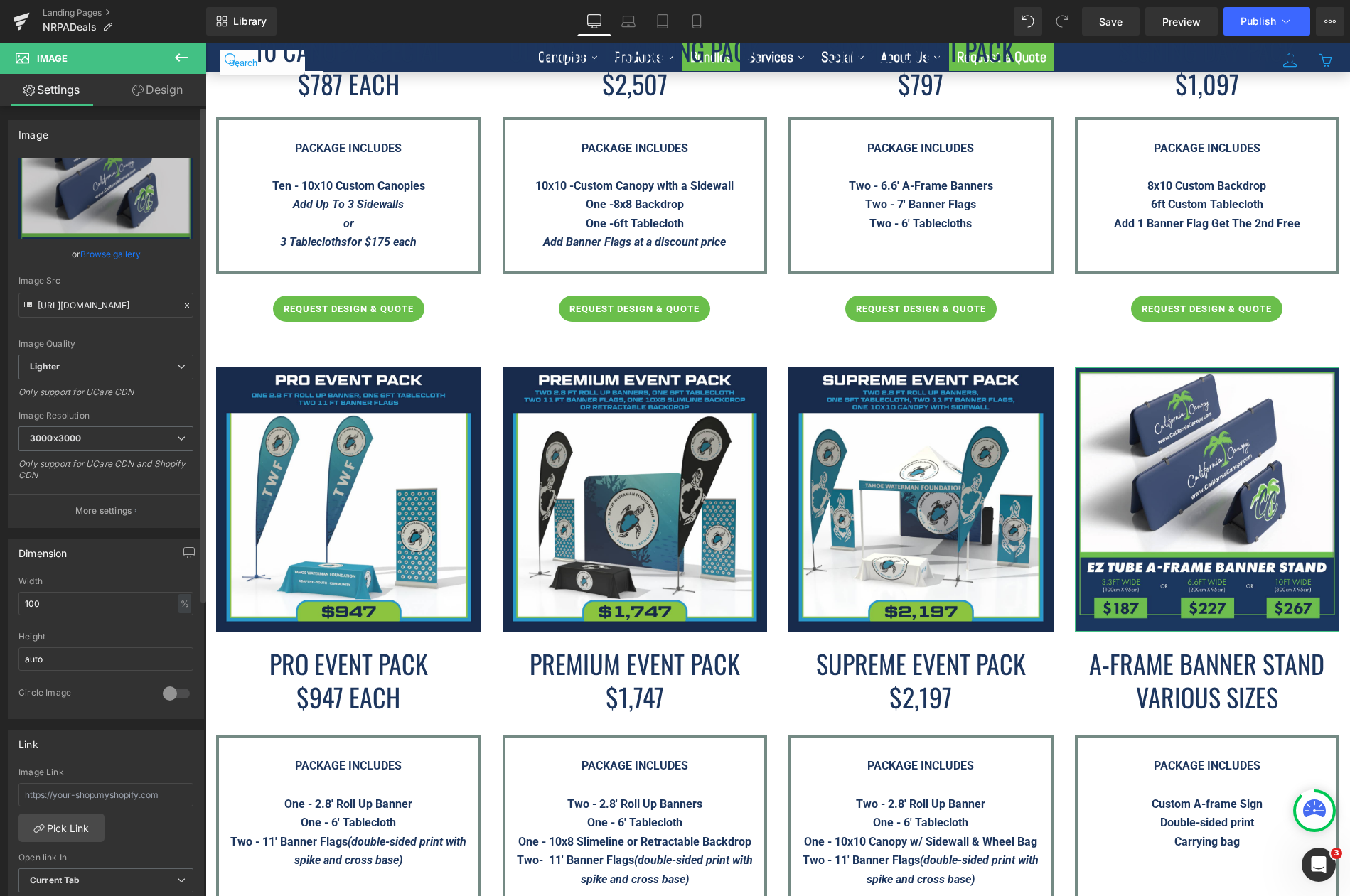
click at [99, 256] on link "Browse gallery" at bounding box center [111, 254] width 60 height 25
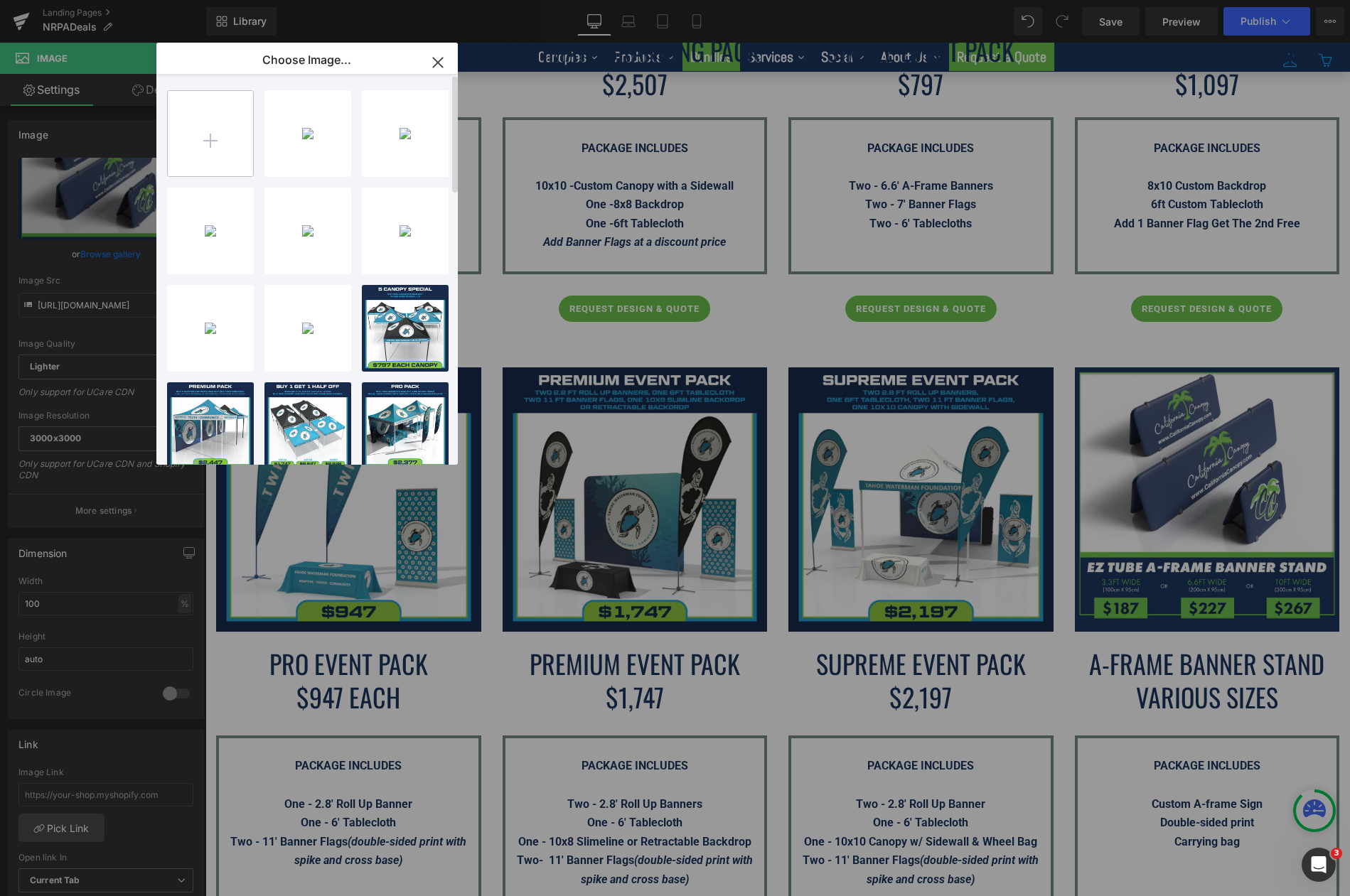
click at [221, 142] on input "file" at bounding box center [210, 134] width 86 height 86
type input "C:\fakepath\A-Frame-Banner-Stand---NRPA-Conference-2025.png"
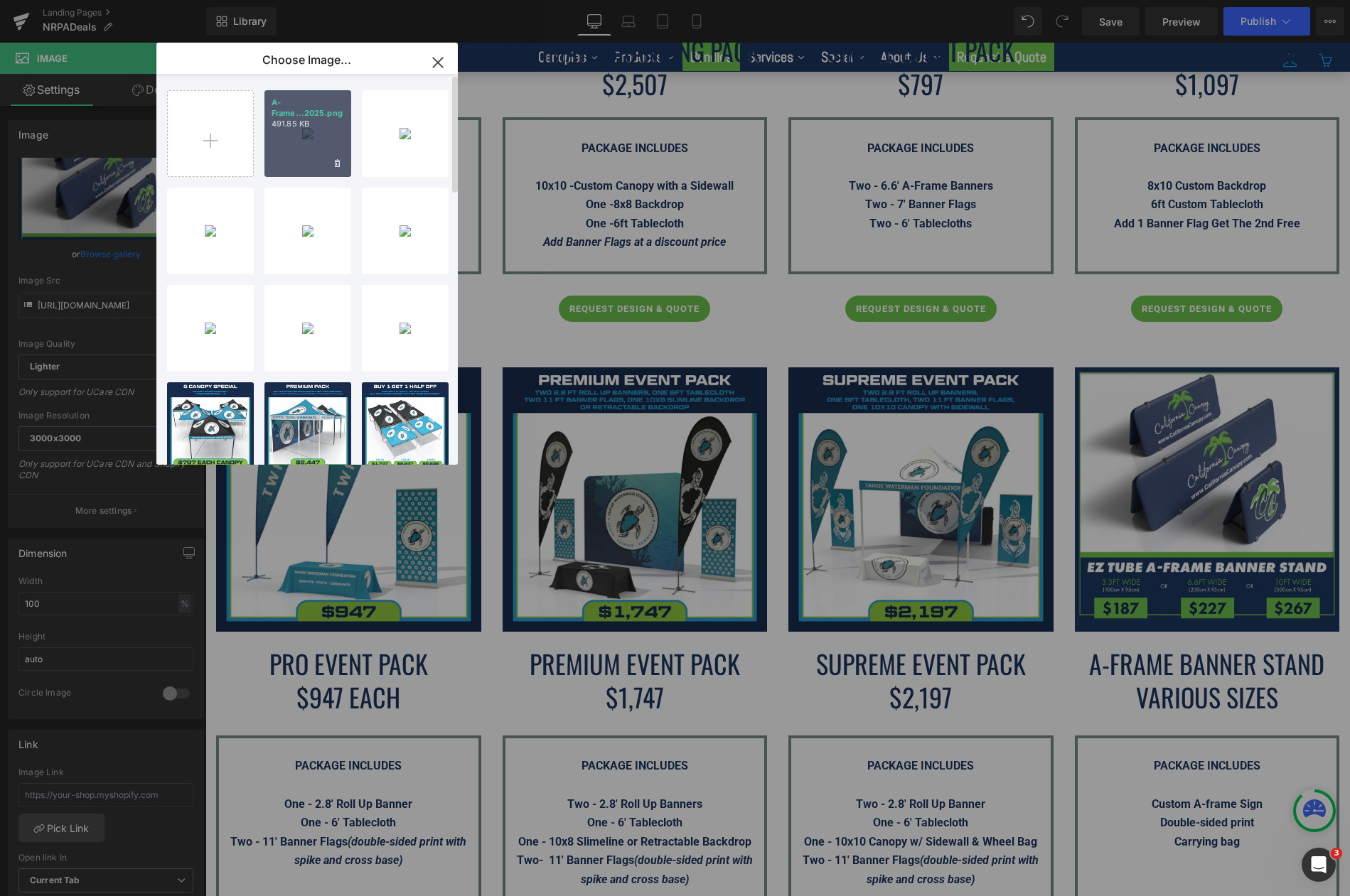
click at [309, 152] on div "A-Frame...2025.png 491.85 KB" at bounding box center [308, 134] width 87 height 87
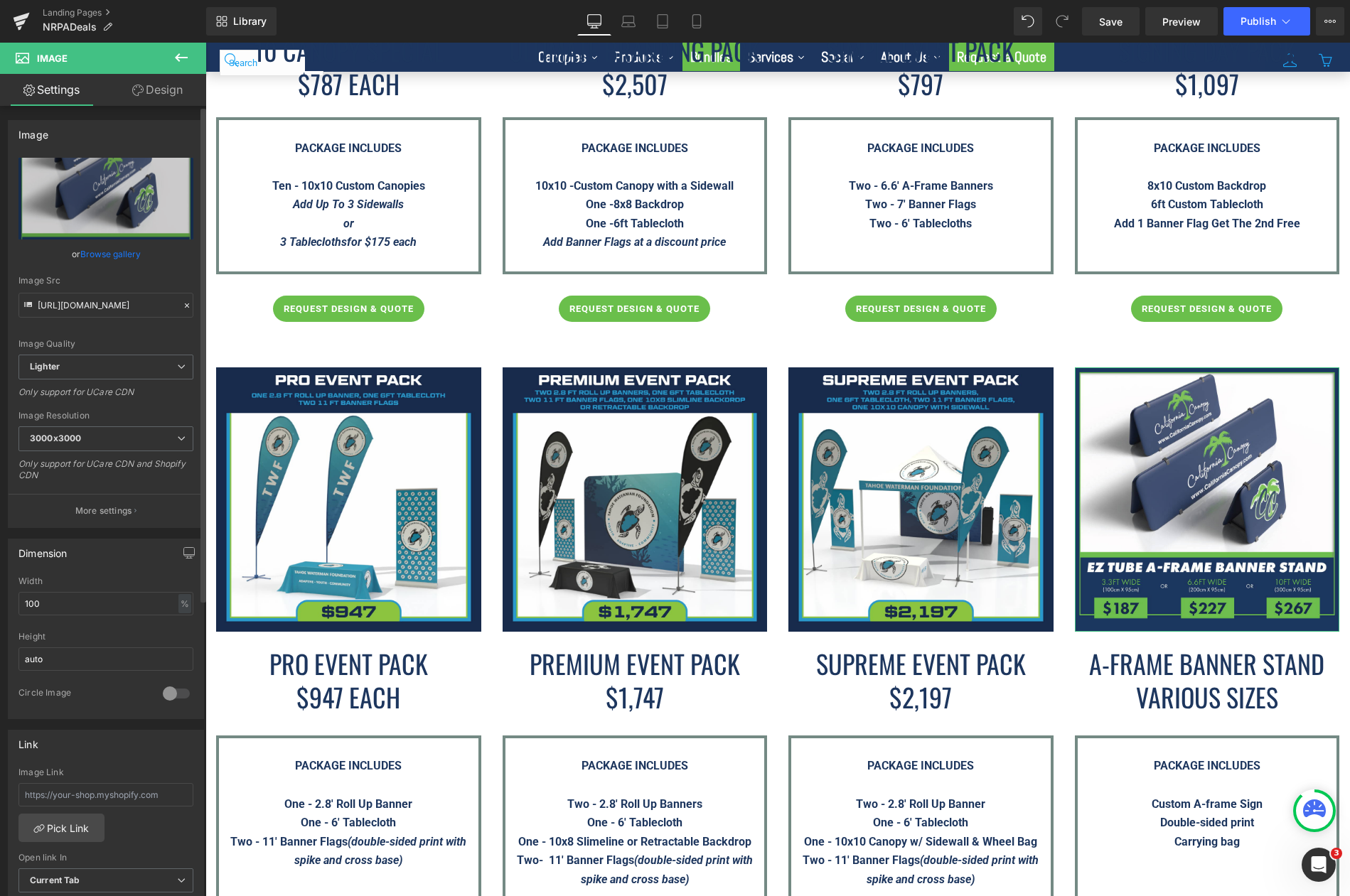
click at [109, 249] on link "Browse gallery" at bounding box center [111, 254] width 60 height 25
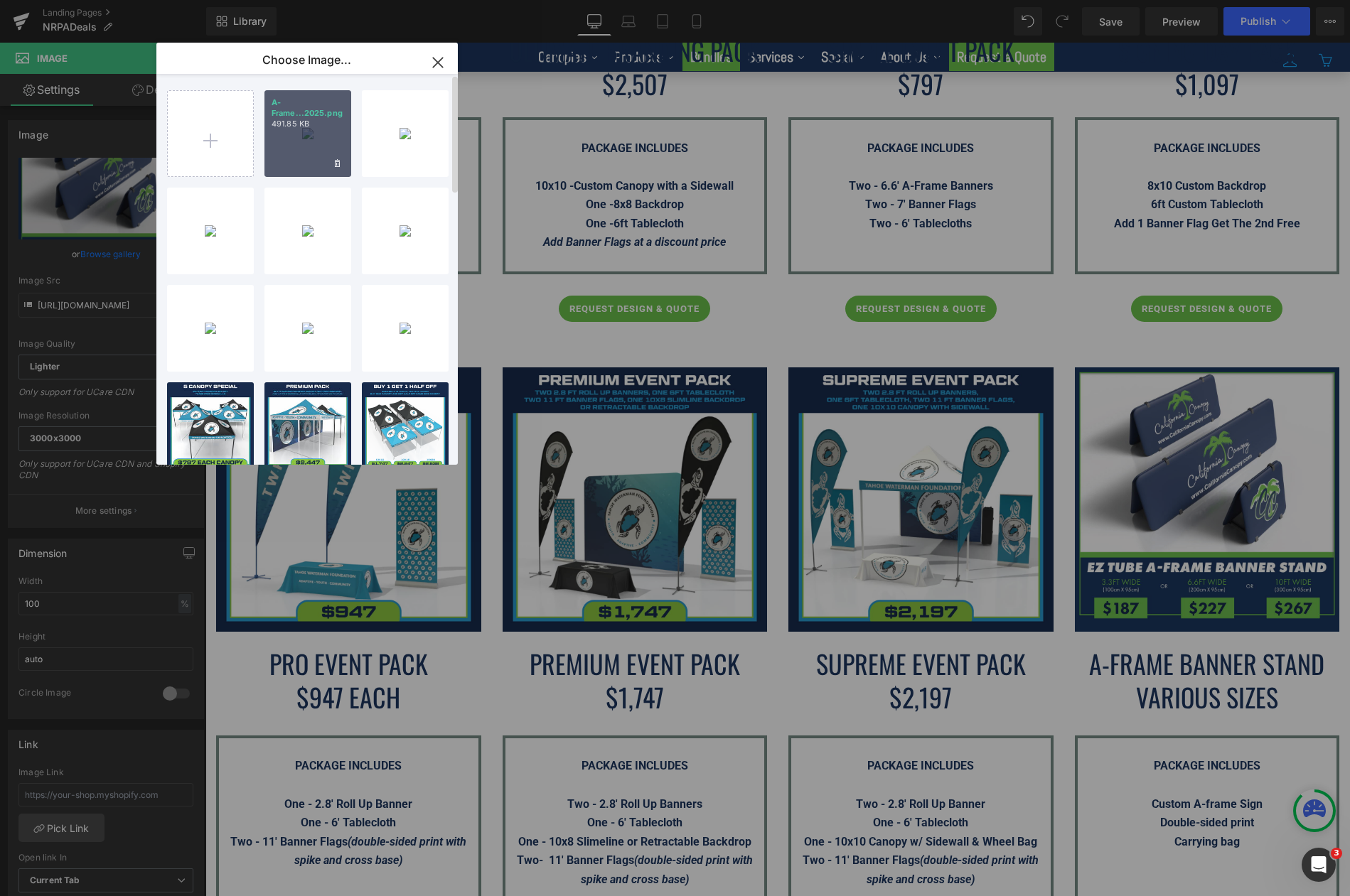
click at [295, 144] on div "A-Frame...2025.png 491.85 KB" at bounding box center [308, 134] width 87 height 87
type input "[URL][DOMAIN_NAME]"
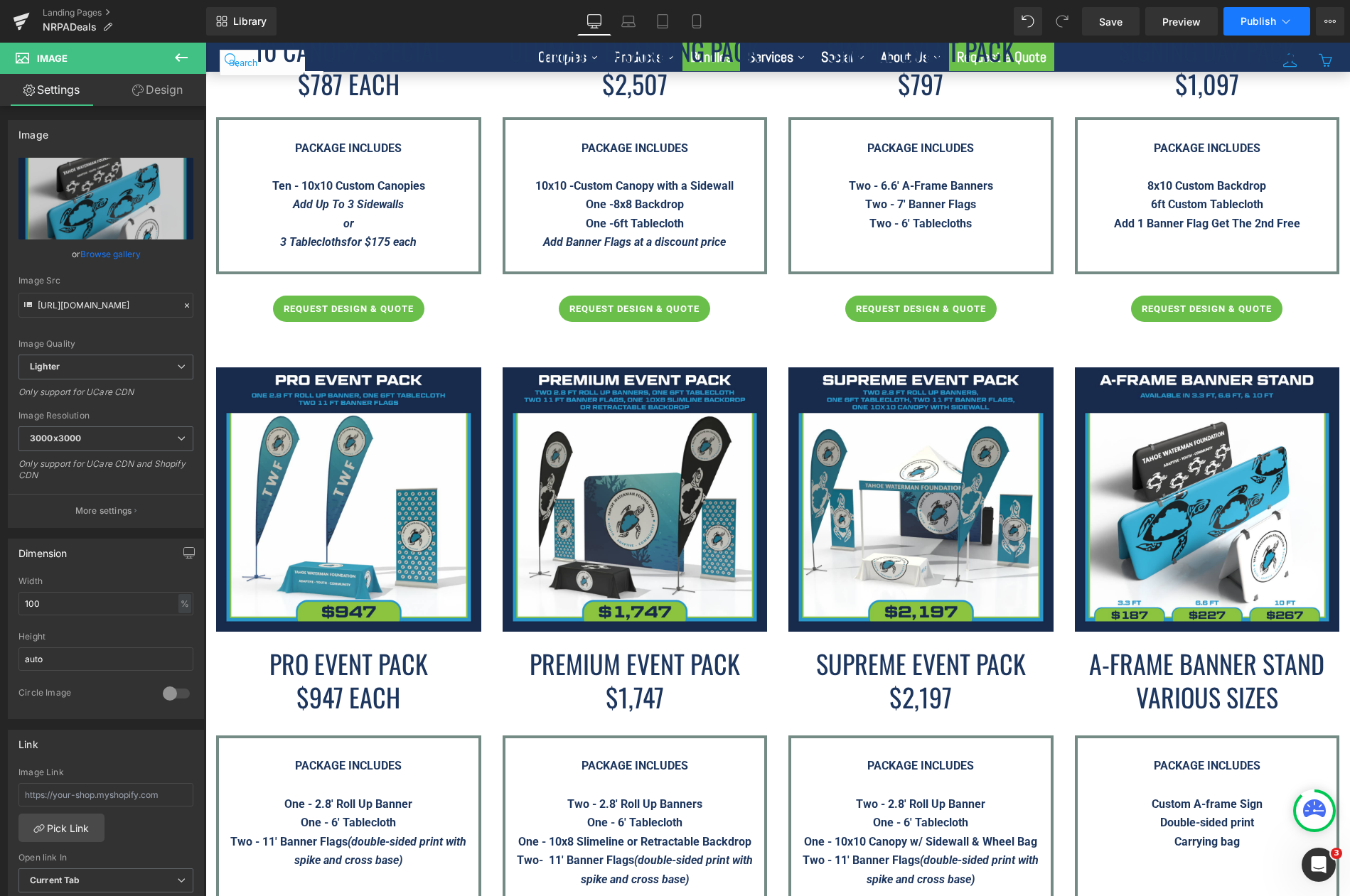
click at [1249, 17] on span "Publish" at bounding box center [1257, 22] width 35 height 11
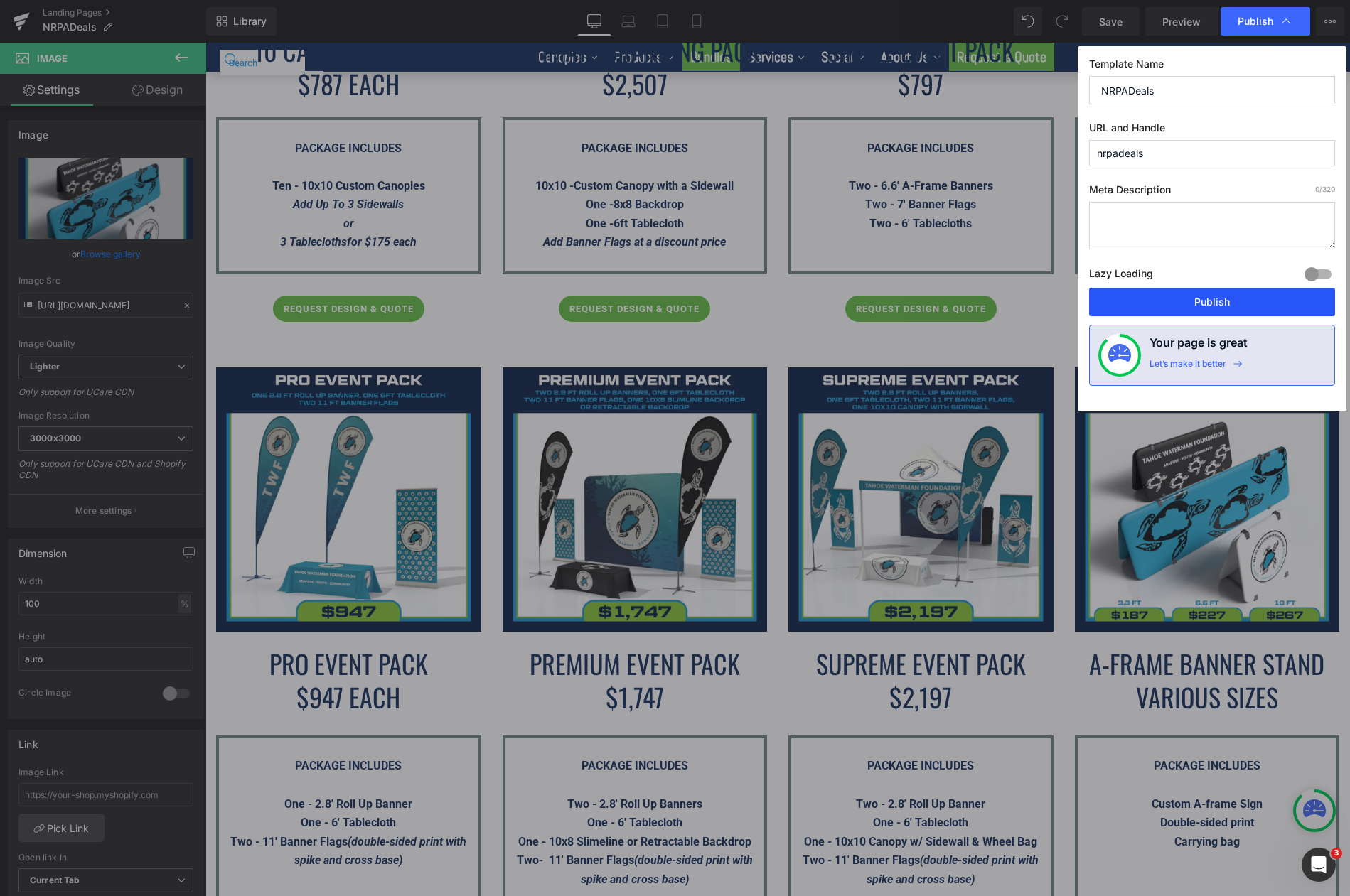
click at [1204, 302] on button "Publish" at bounding box center [1212, 302] width 246 height 29
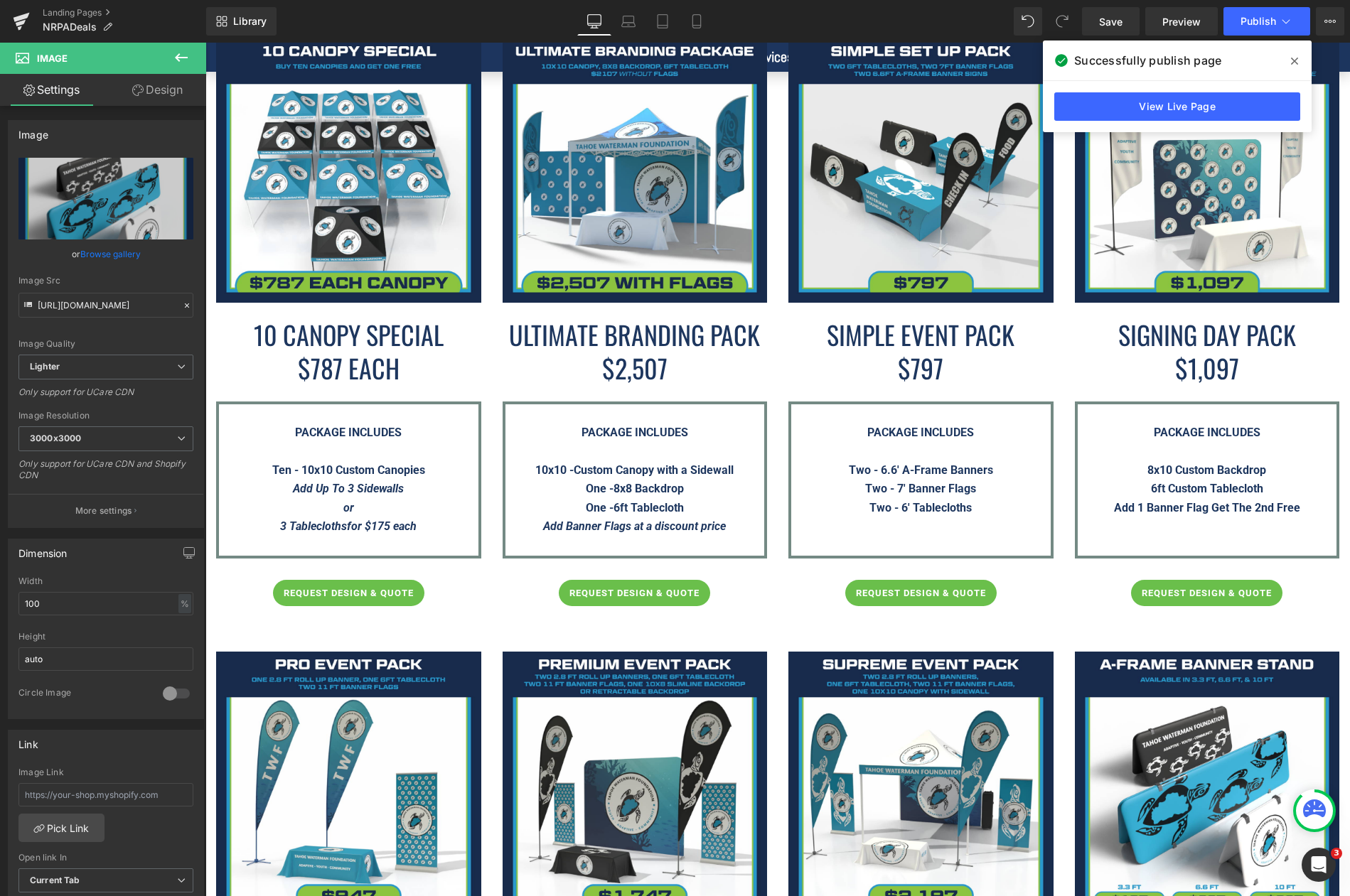
scroll to position [2652, 0]
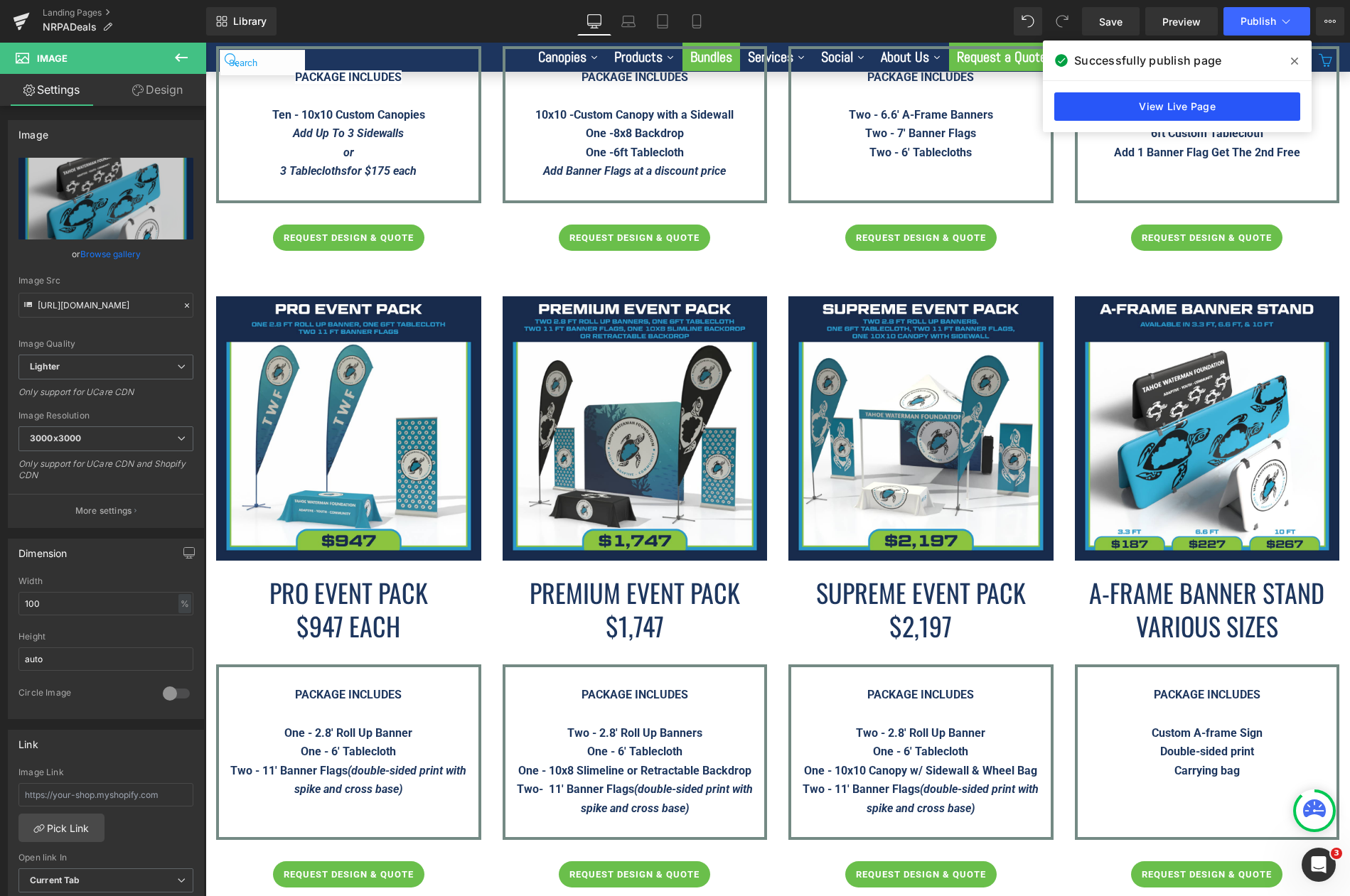
click at [1180, 105] on link "View Live Page" at bounding box center [1177, 107] width 246 height 29
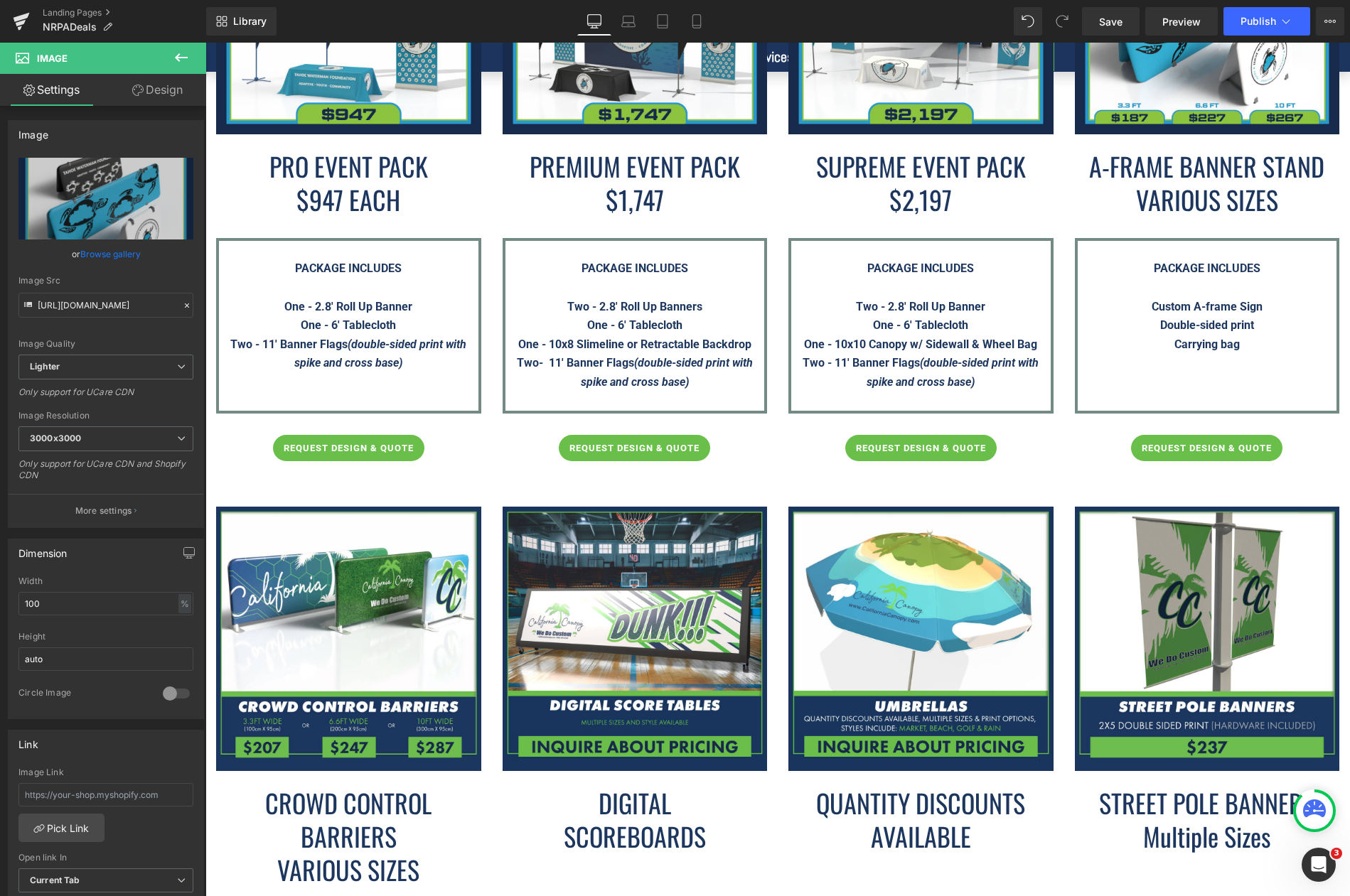
scroll to position [3292, 0]
